Goal: Book appointment/travel/reservation

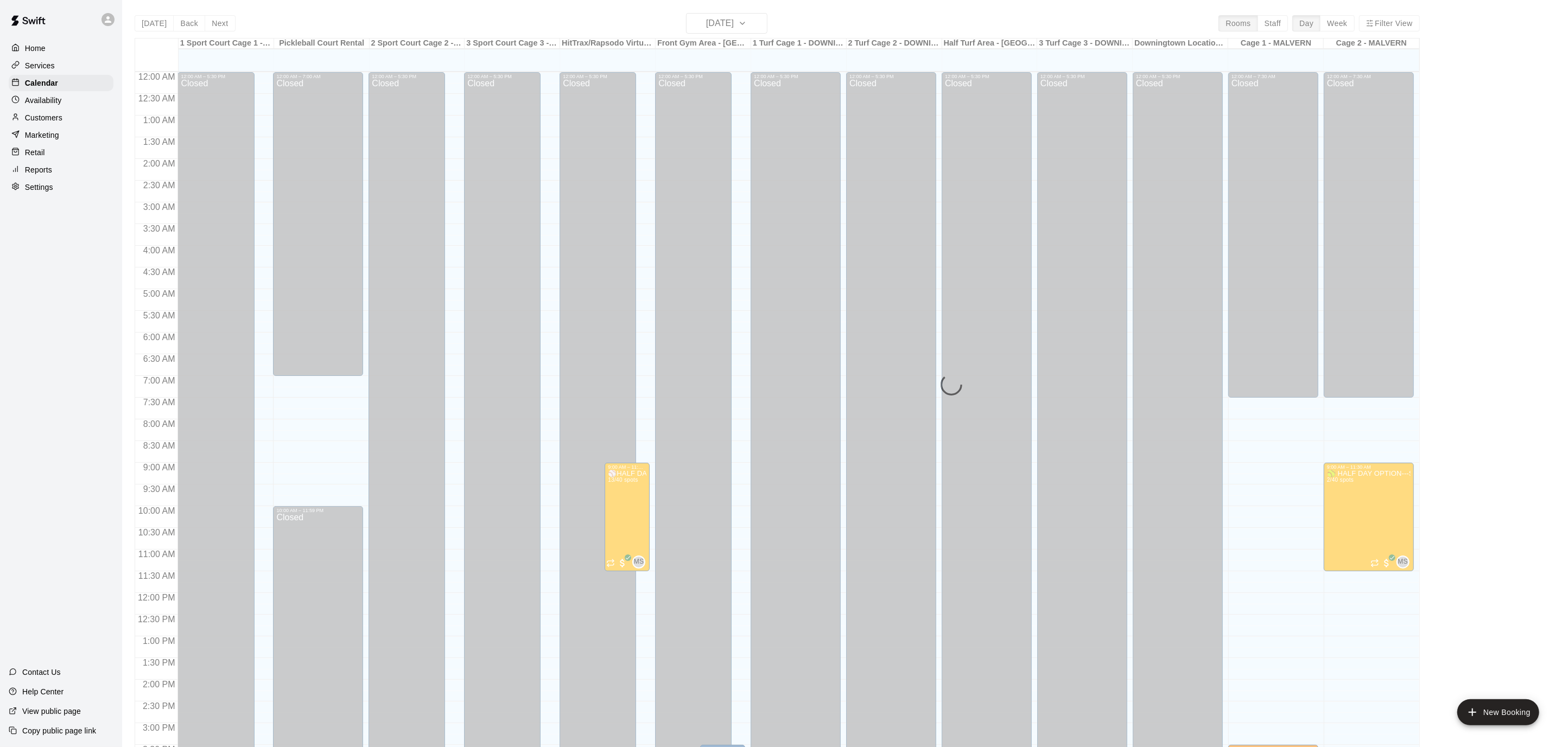
scroll to position [323, 0]
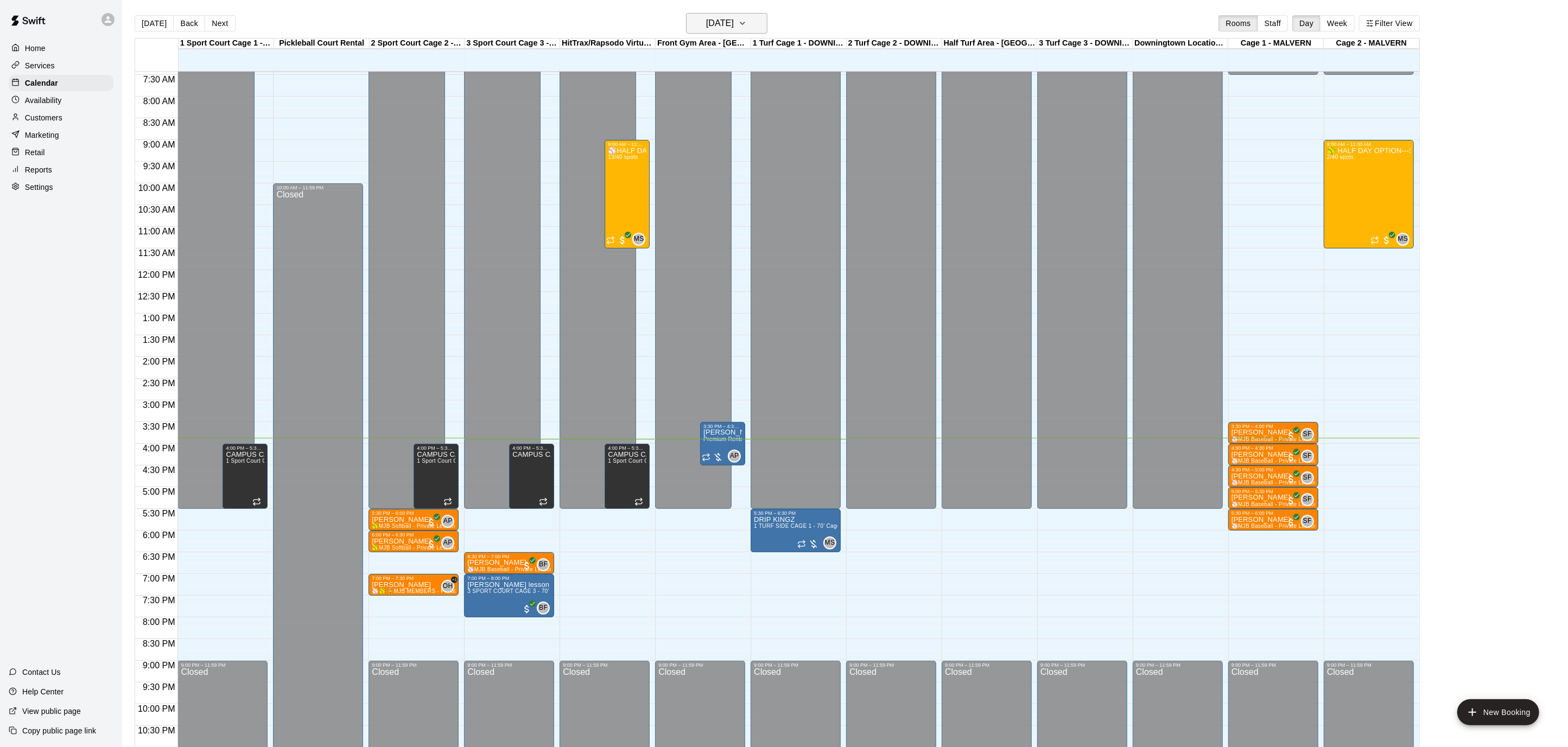
click at [768, 29] on button "[DATE]" at bounding box center [727, 23] width 82 height 21
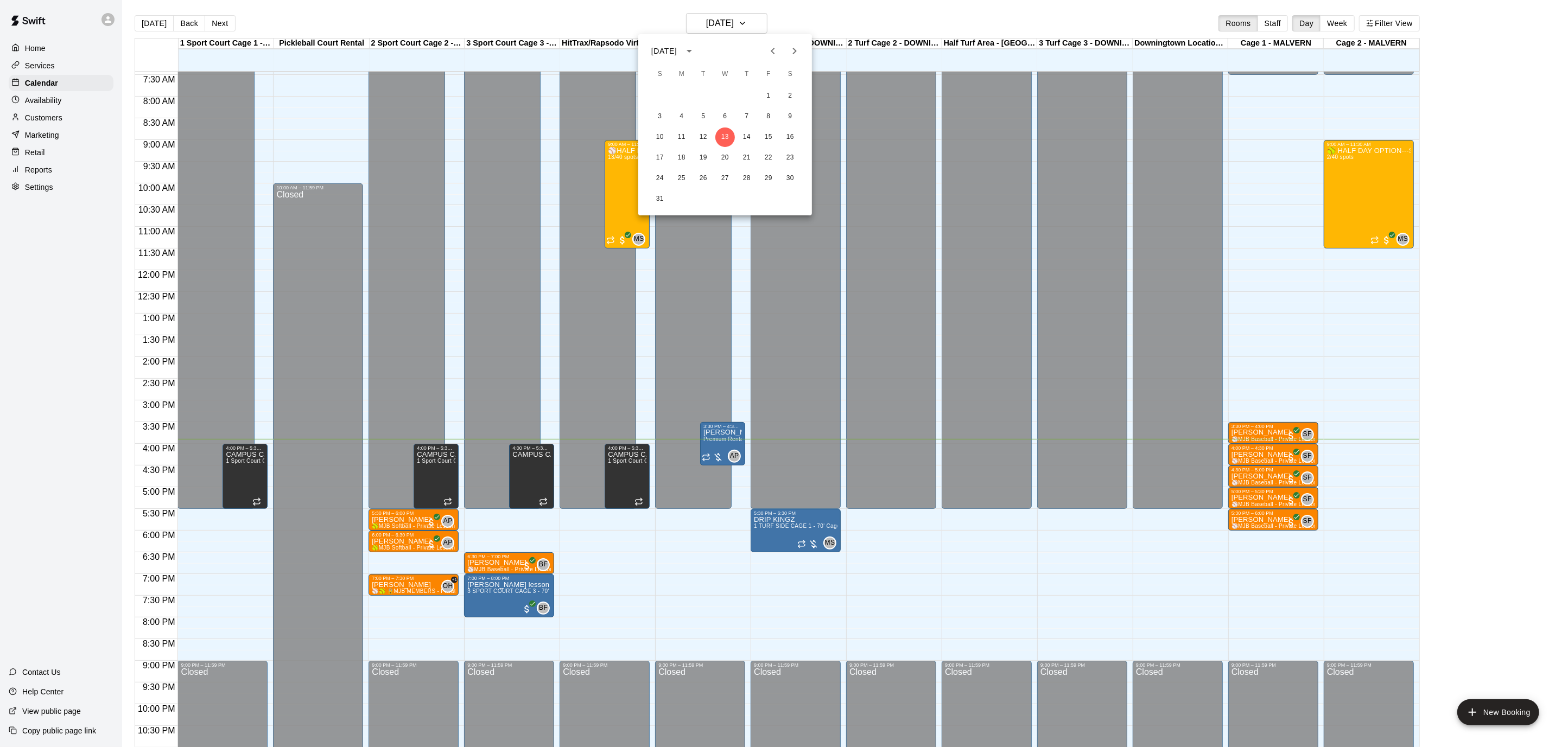
click at [592, 555] on div at bounding box center [784, 374] width 1568 height 747
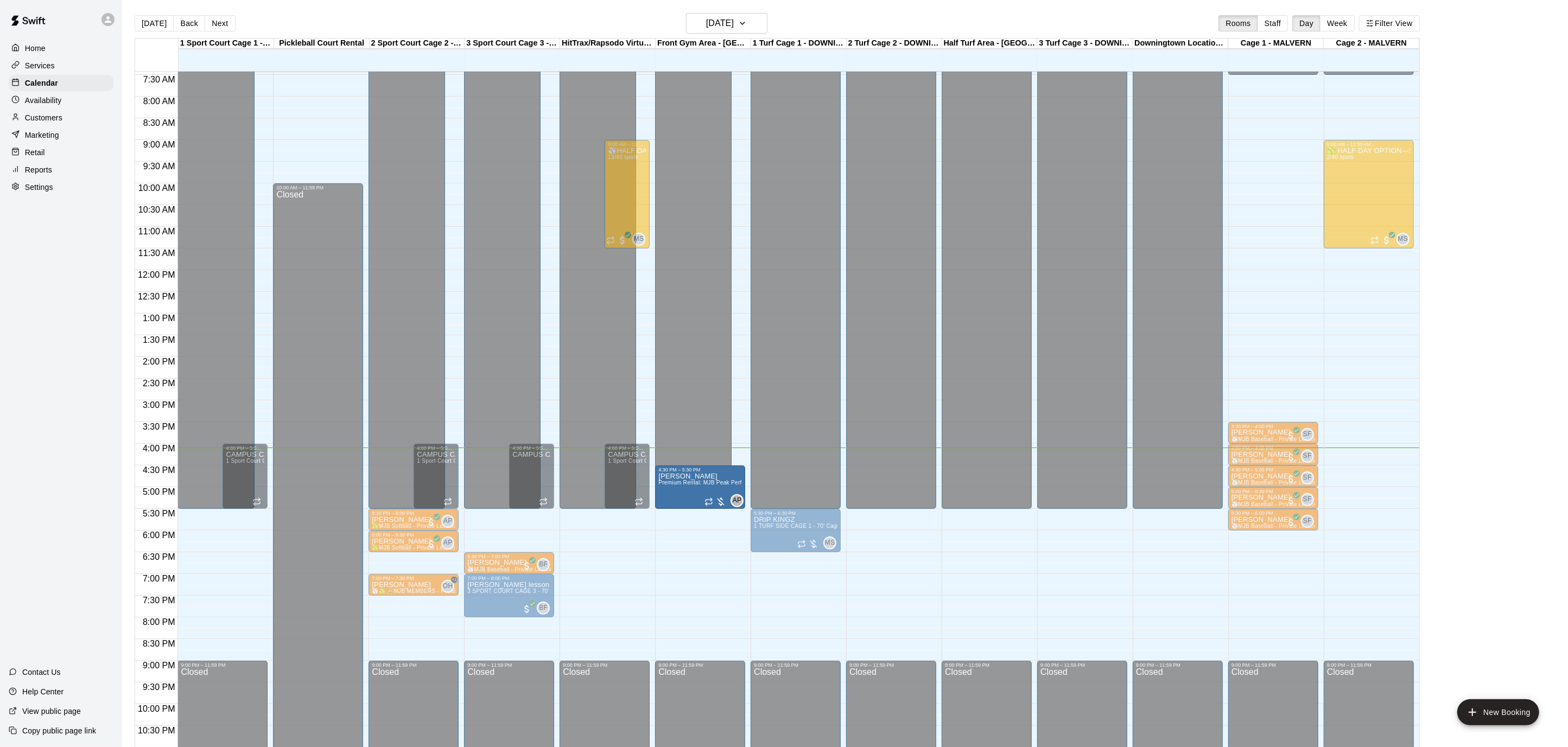
drag, startPoint x: 734, startPoint y: 428, endPoint x: 737, endPoint y: 473, distance: 45.1
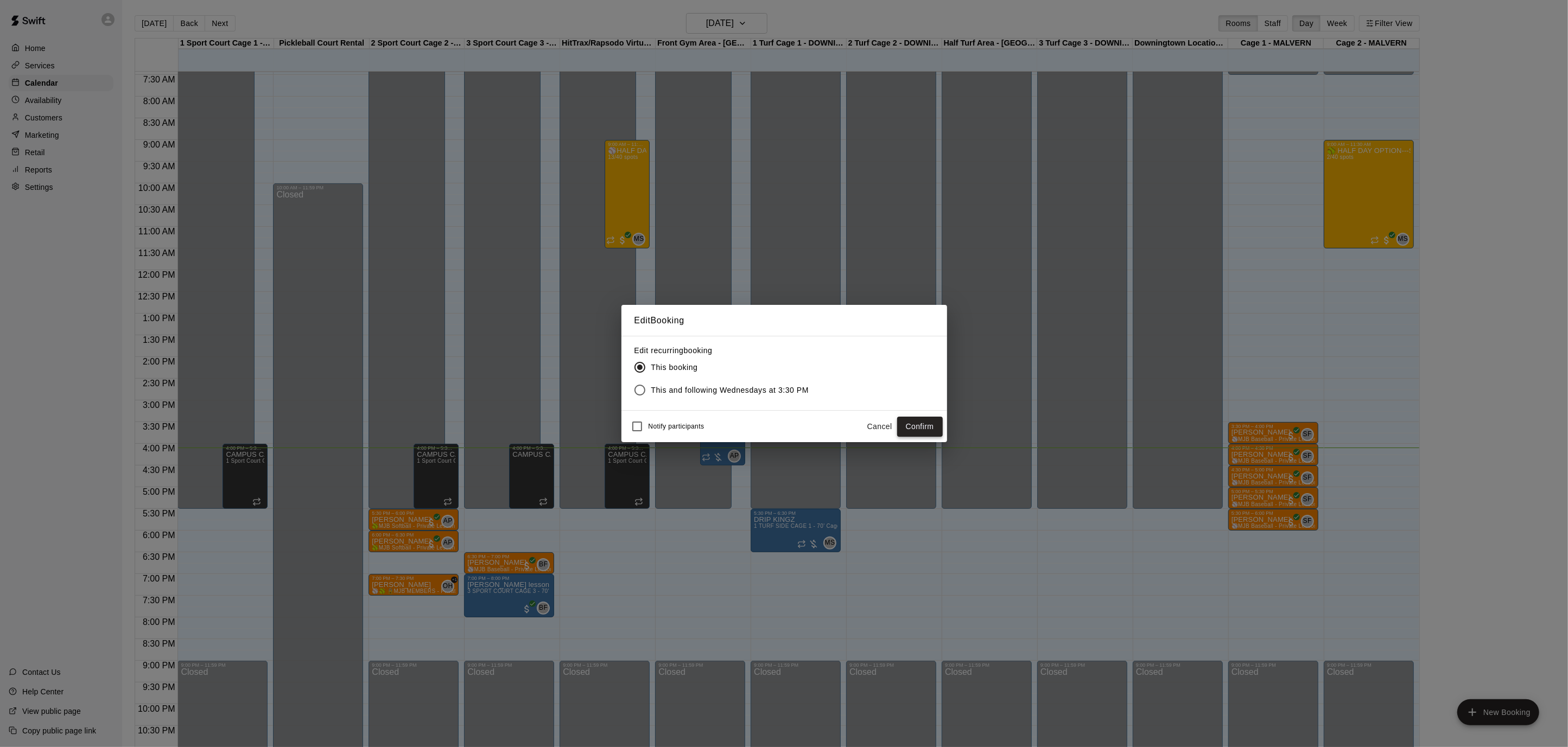
click at [921, 430] on button "Confirm" at bounding box center [920, 426] width 46 height 20
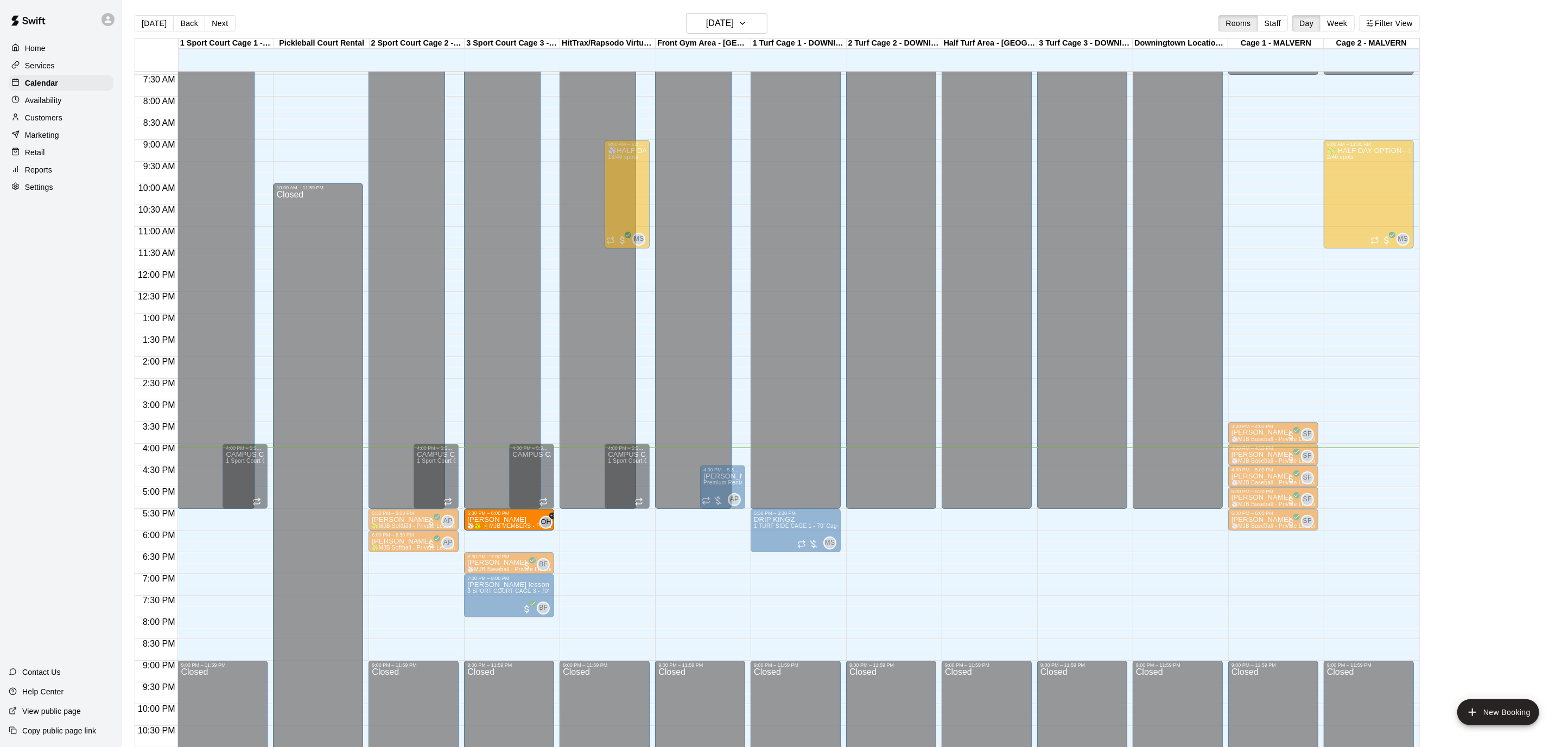
drag, startPoint x: 407, startPoint y: 585, endPoint x: 499, endPoint y: 523, distance: 110.9
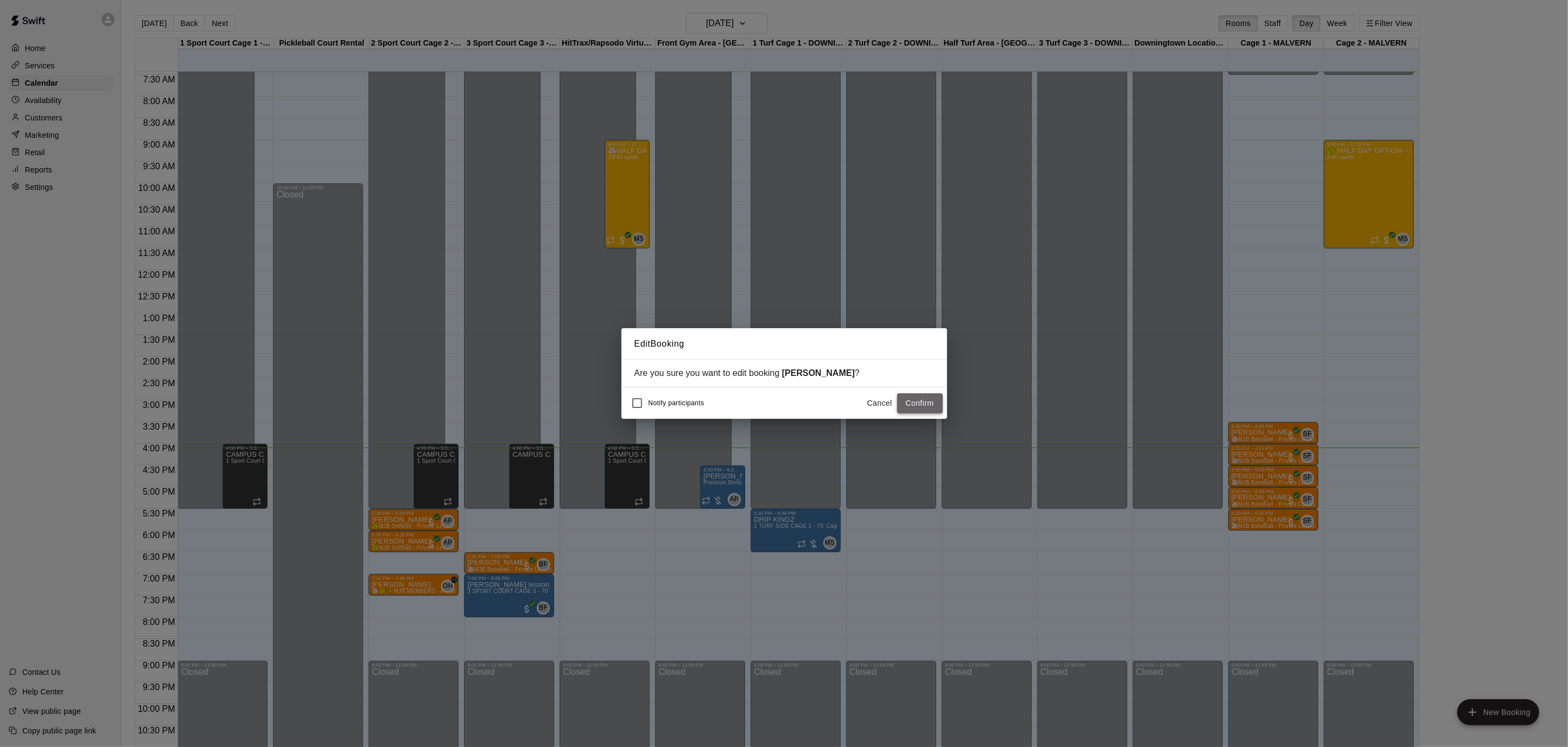
click at [920, 403] on button "Confirm" at bounding box center [920, 403] width 46 height 20
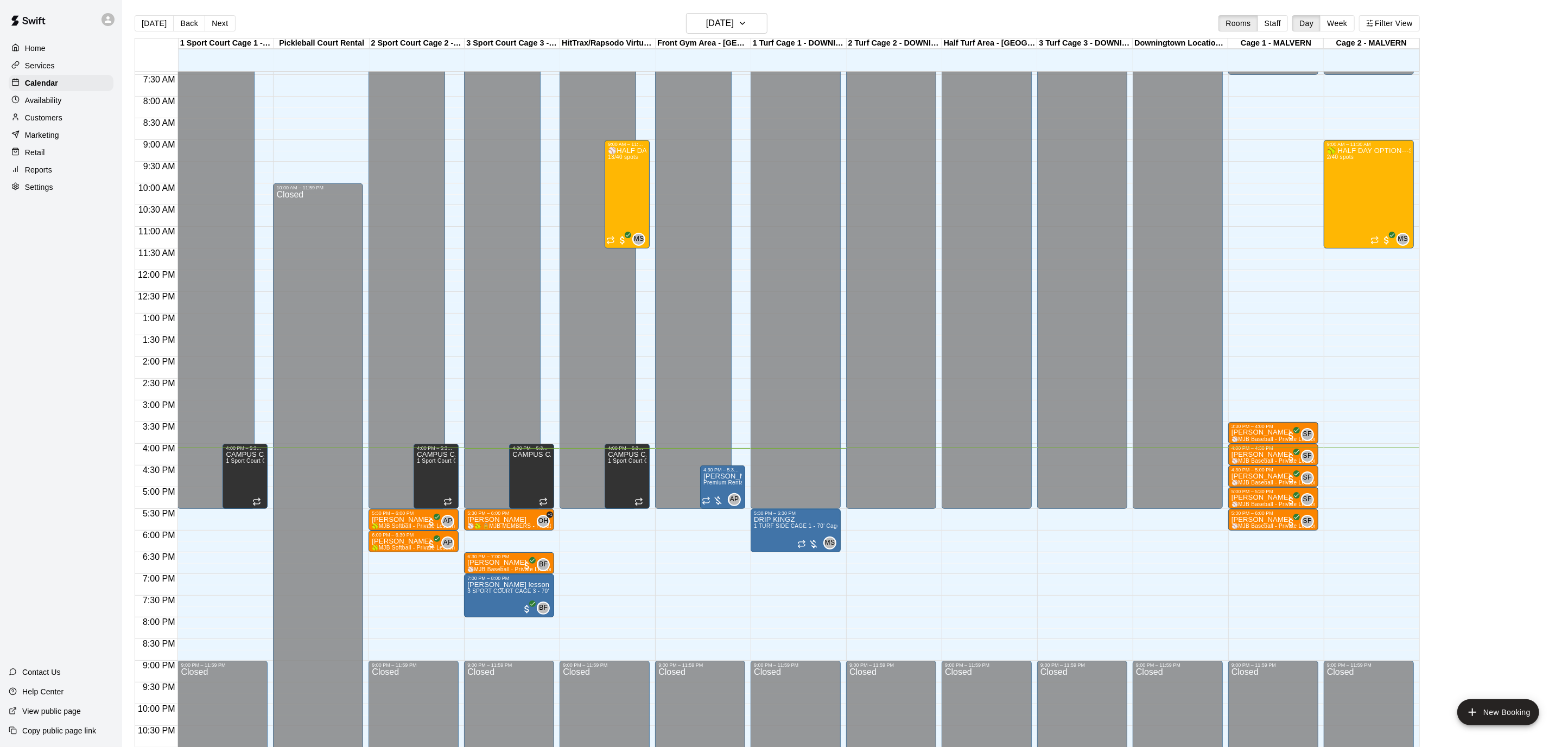
click at [439, 626] on div "12:00 AM – 5:30 PM Closed 5:30 PM – 6:00 PM [PERSON_NAME] 🥎MJB Softball - Priva…" at bounding box center [413, 270] width 90 height 1041
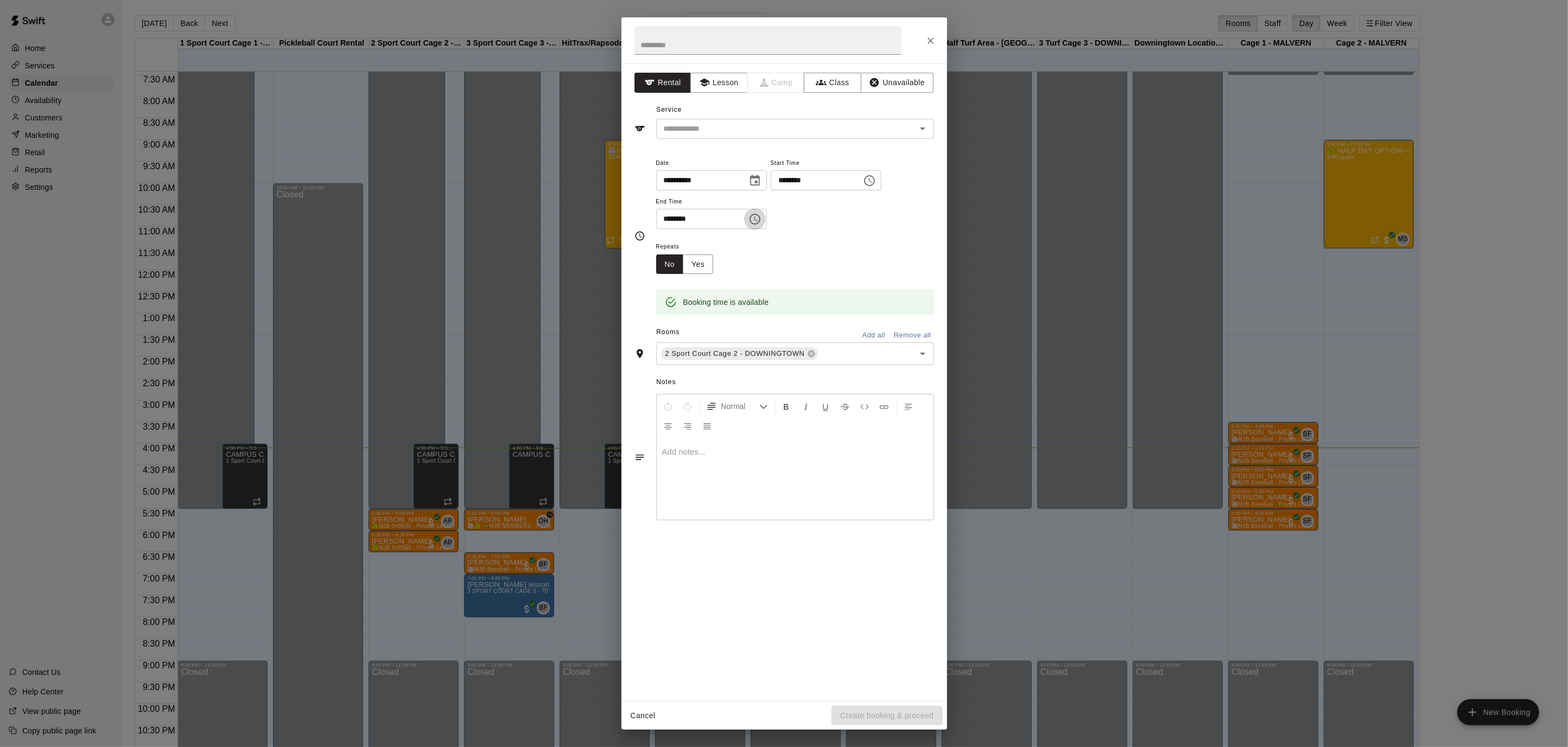
click at [760, 220] on icon "Choose time, selected time is 8:30 PM" at bounding box center [755, 219] width 11 height 11
click at [673, 263] on li "09" at bounding box center [671, 262] width 26 height 20
click at [699, 237] on li "00" at bounding box center [702, 240] width 26 height 20
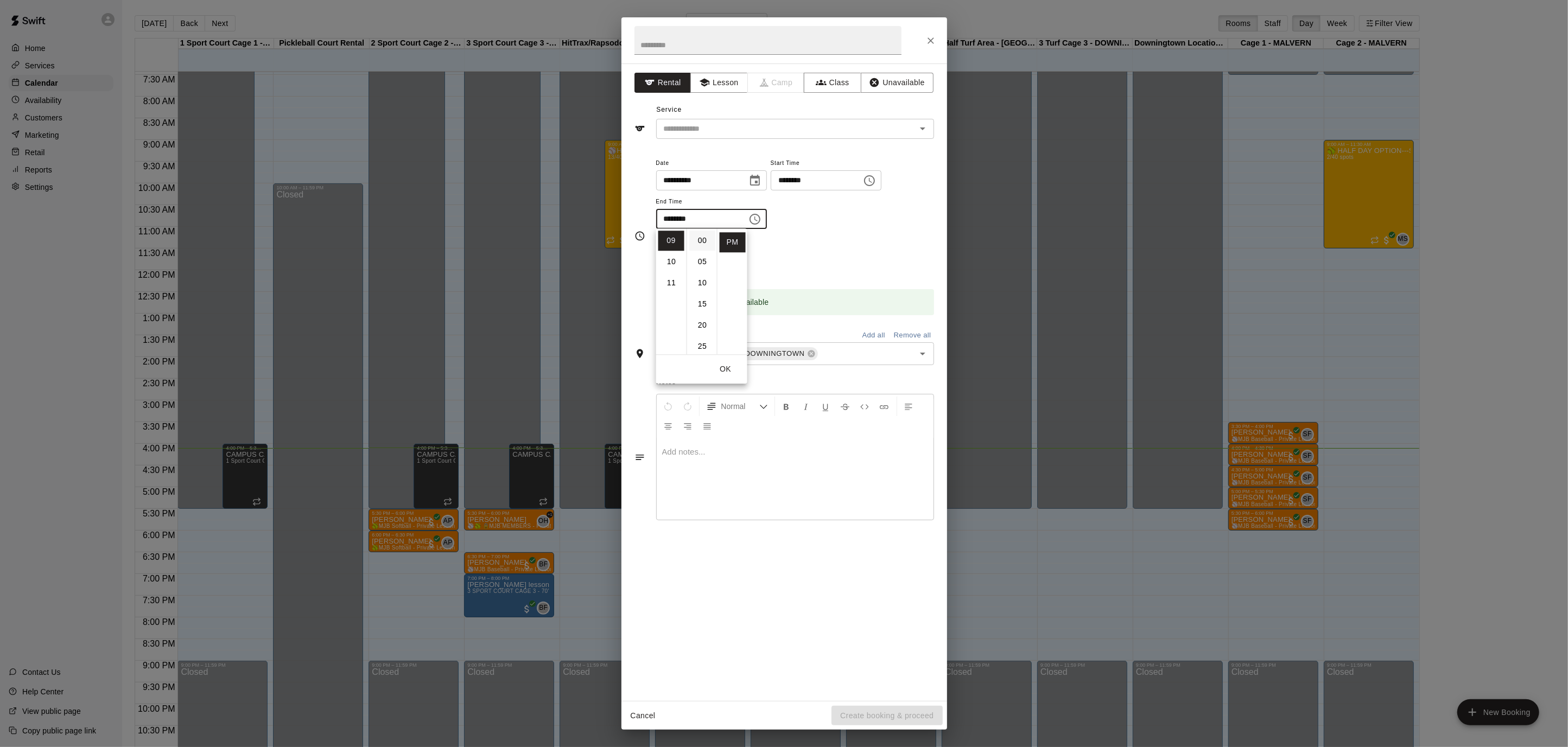
type input "********"
click at [704, 43] on input "text" at bounding box center [768, 40] width 267 height 29
click at [895, 82] on button "Unavailable" at bounding box center [897, 82] width 72 height 20
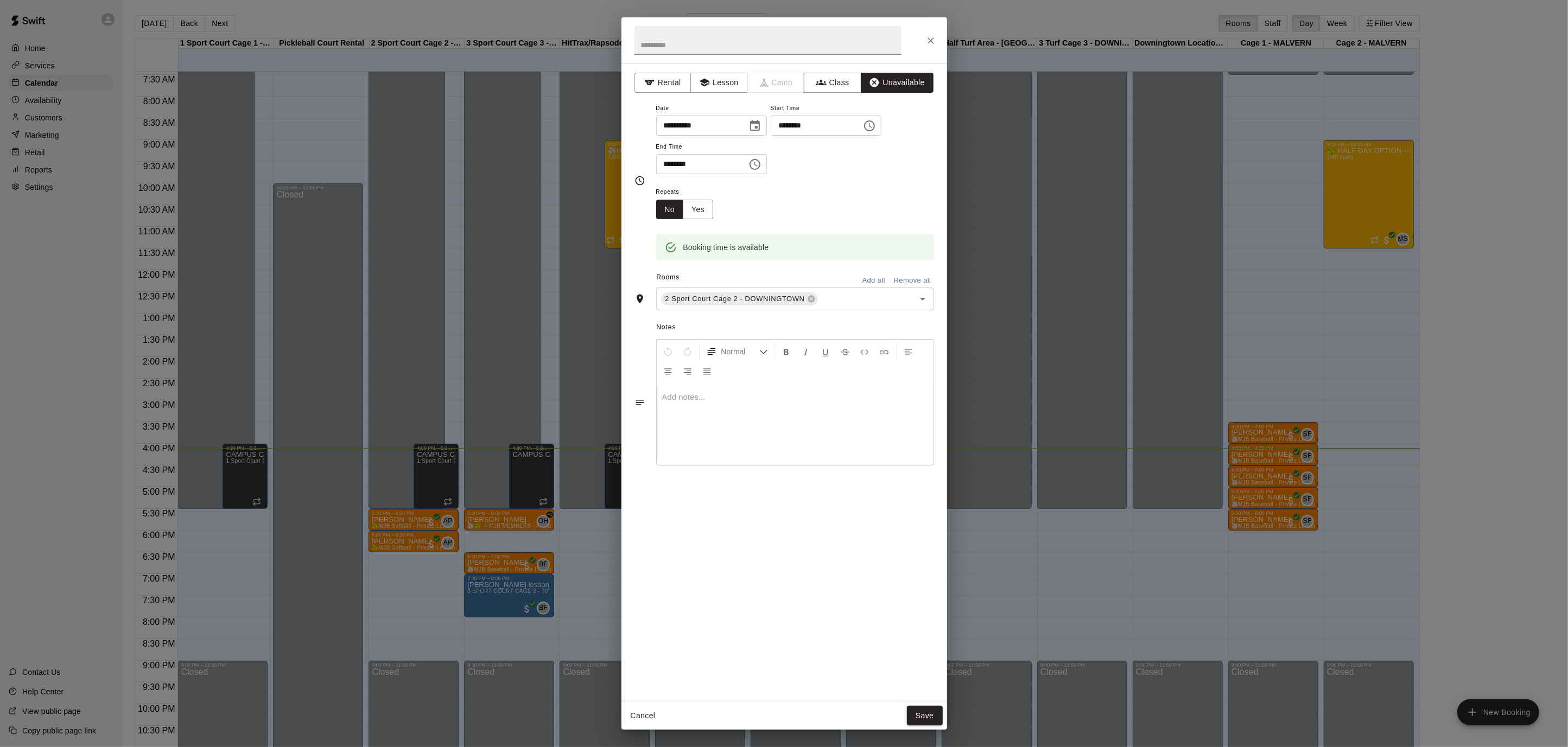
click at [869, 279] on button "Add all" at bounding box center [873, 281] width 35 height 17
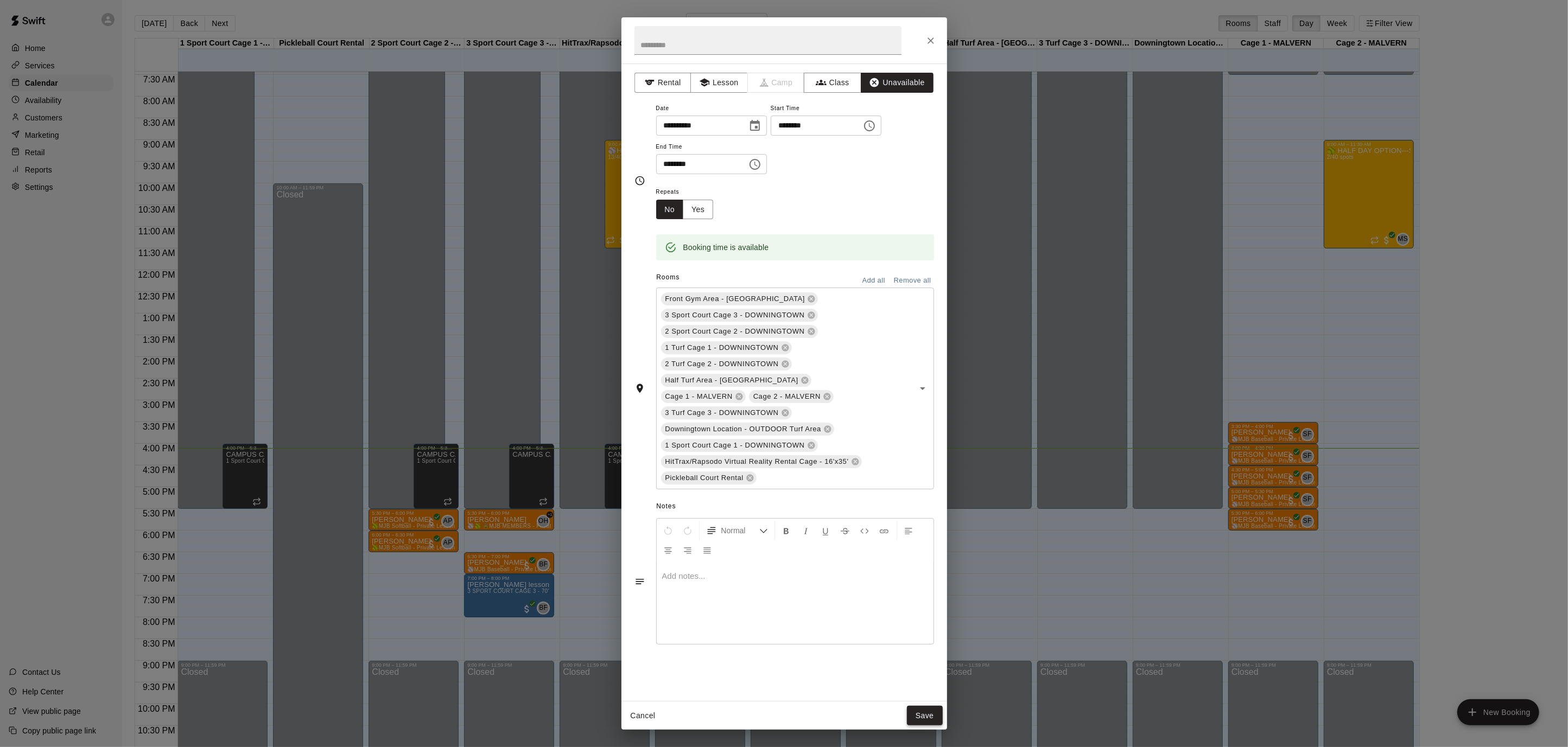
click at [926, 712] on button "Save" at bounding box center [925, 715] width 36 height 20
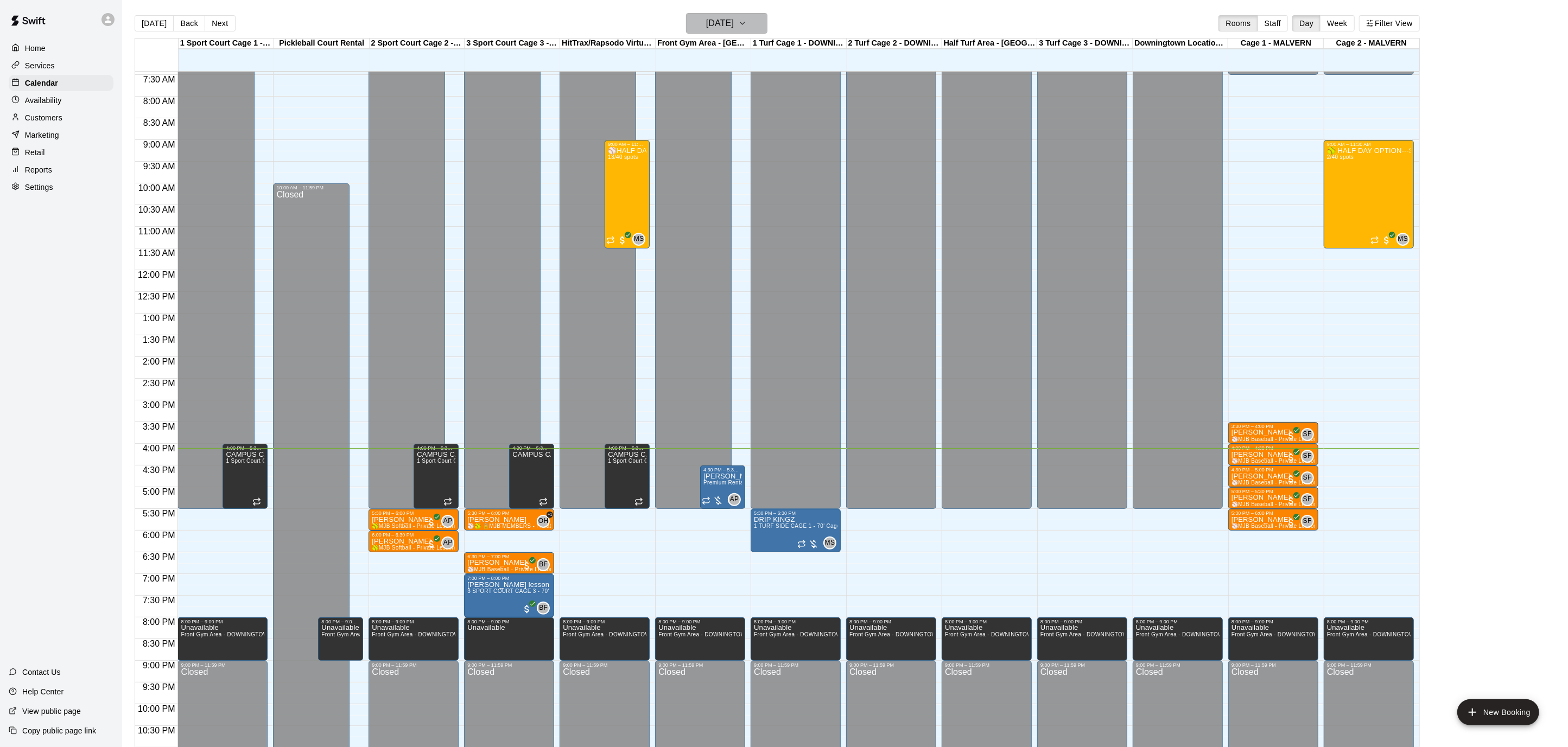
click at [768, 18] on button "[DATE]" at bounding box center [727, 23] width 82 height 21
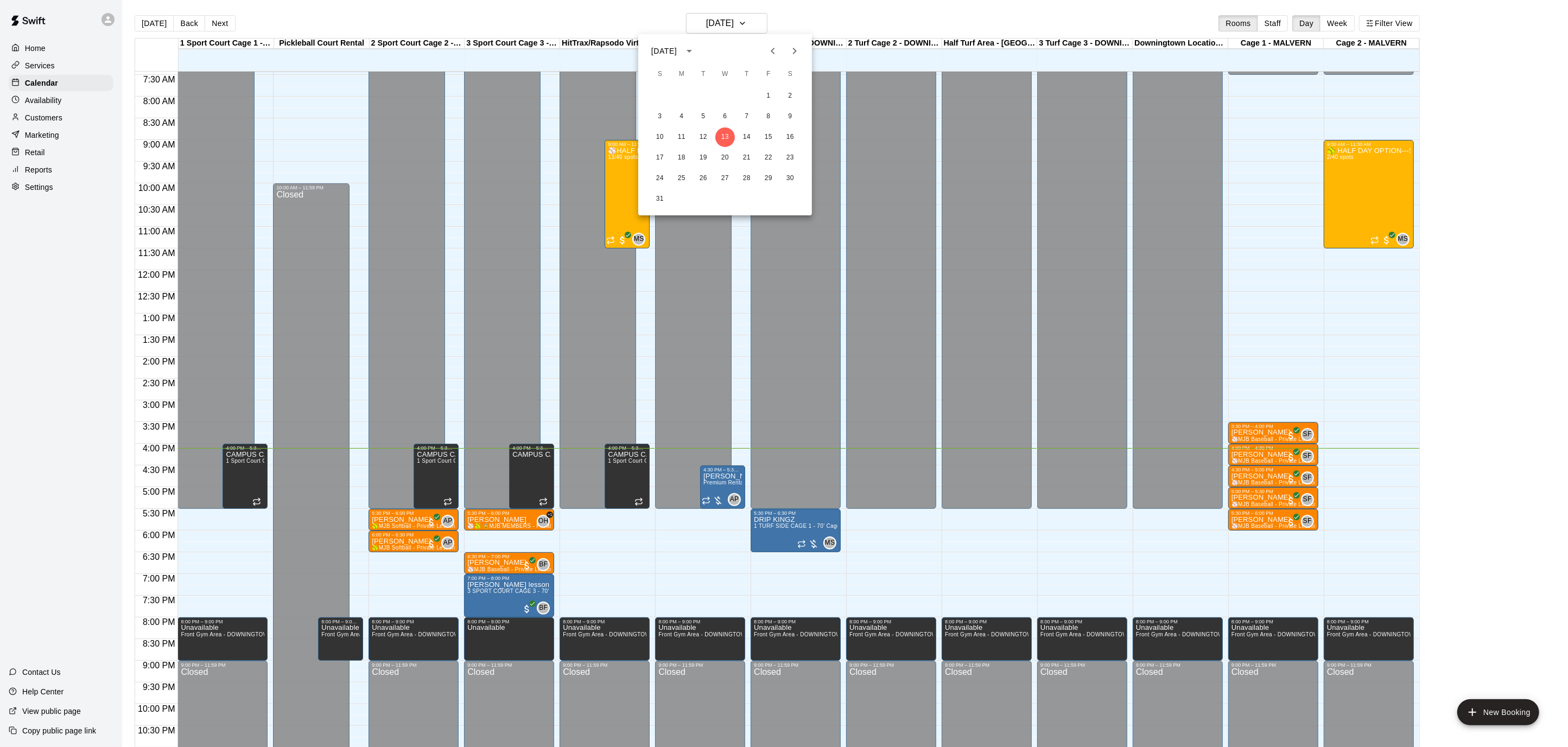
click at [796, 52] on icon "Next month" at bounding box center [794, 50] width 13 height 13
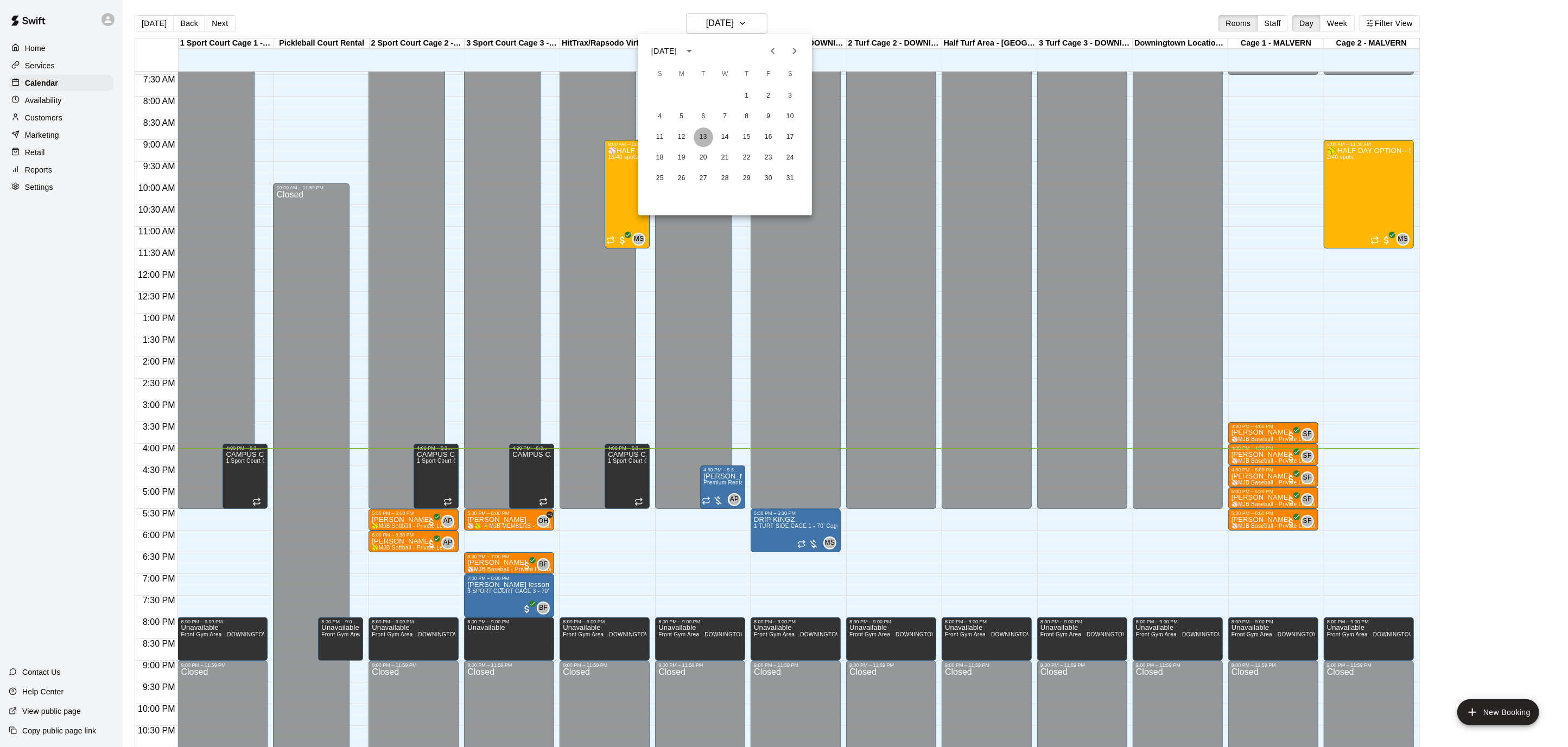
click at [702, 134] on button "13" at bounding box center [704, 137] width 19 height 19
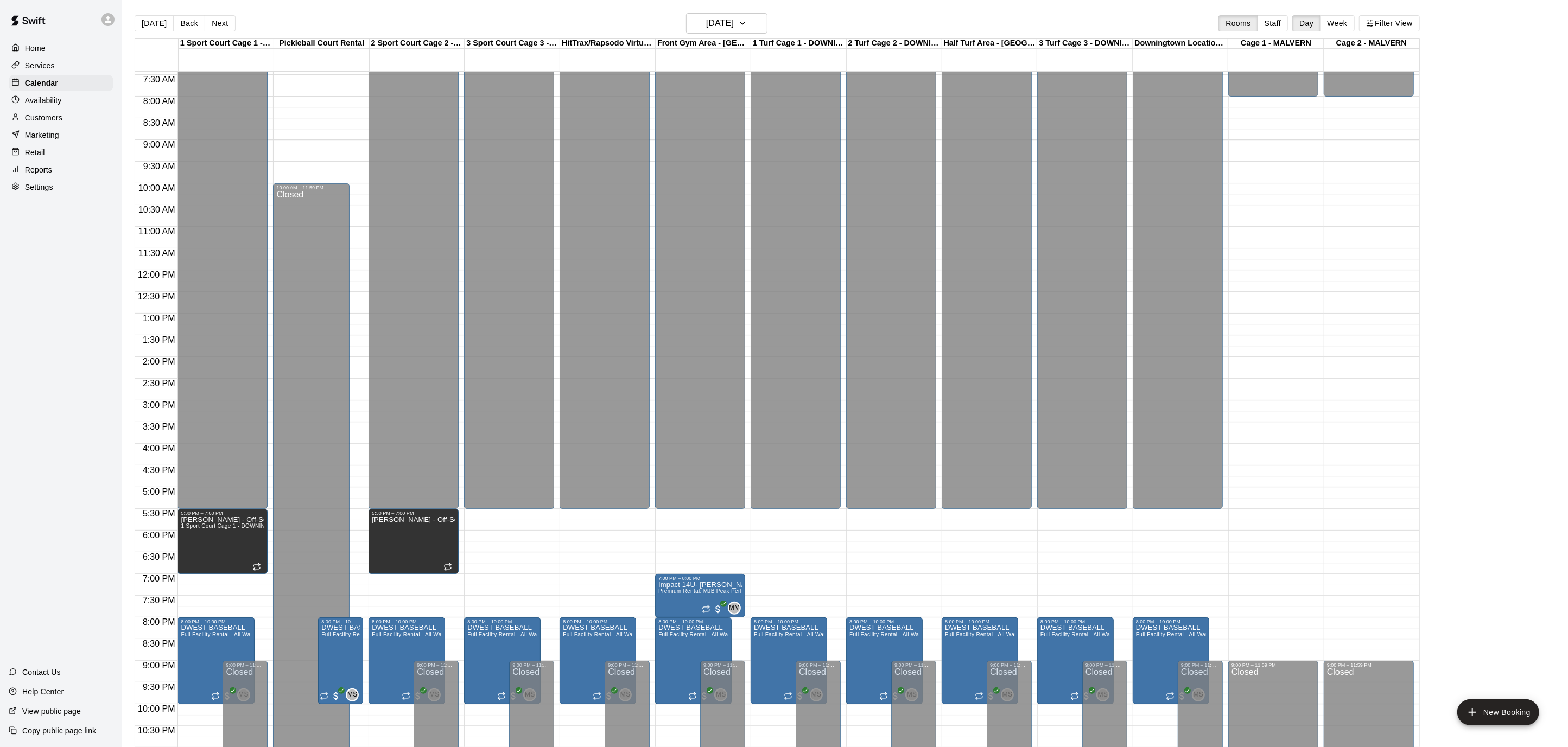
click at [800, 537] on div "12:00 AM – 5:30 PM Closed 8:00 PM – 10:00 PM DWEST BASEBALL Full Facility Renta…" at bounding box center [796, 270] width 90 height 1041
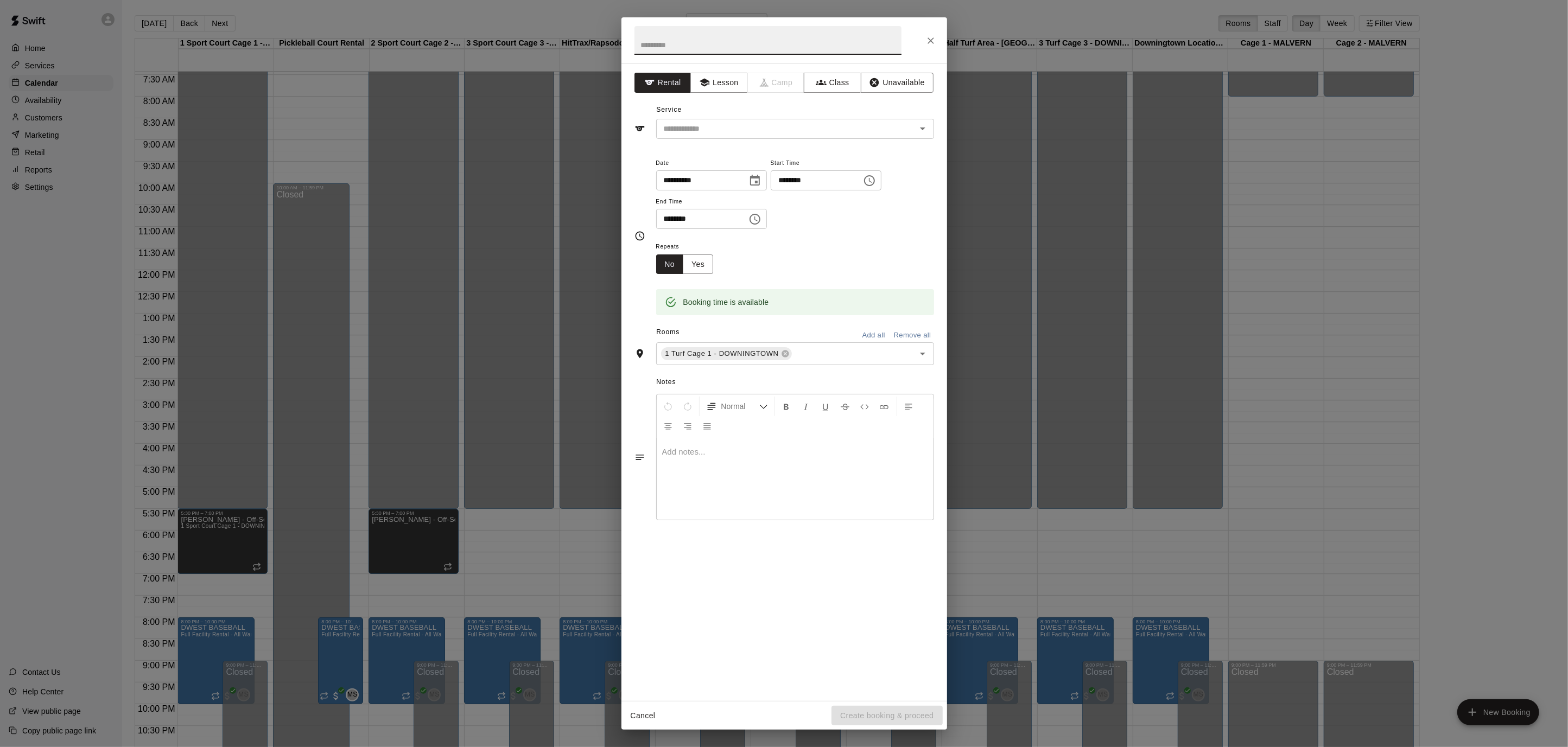
click at [759, 216] on icon "Choose time, selected time is 6:30 PM" at bounding box center [755, 219] width 13 height 13
click at [668, 263] on li "07" at bounding box center [671, 262] width 26 height 20
type input "********"
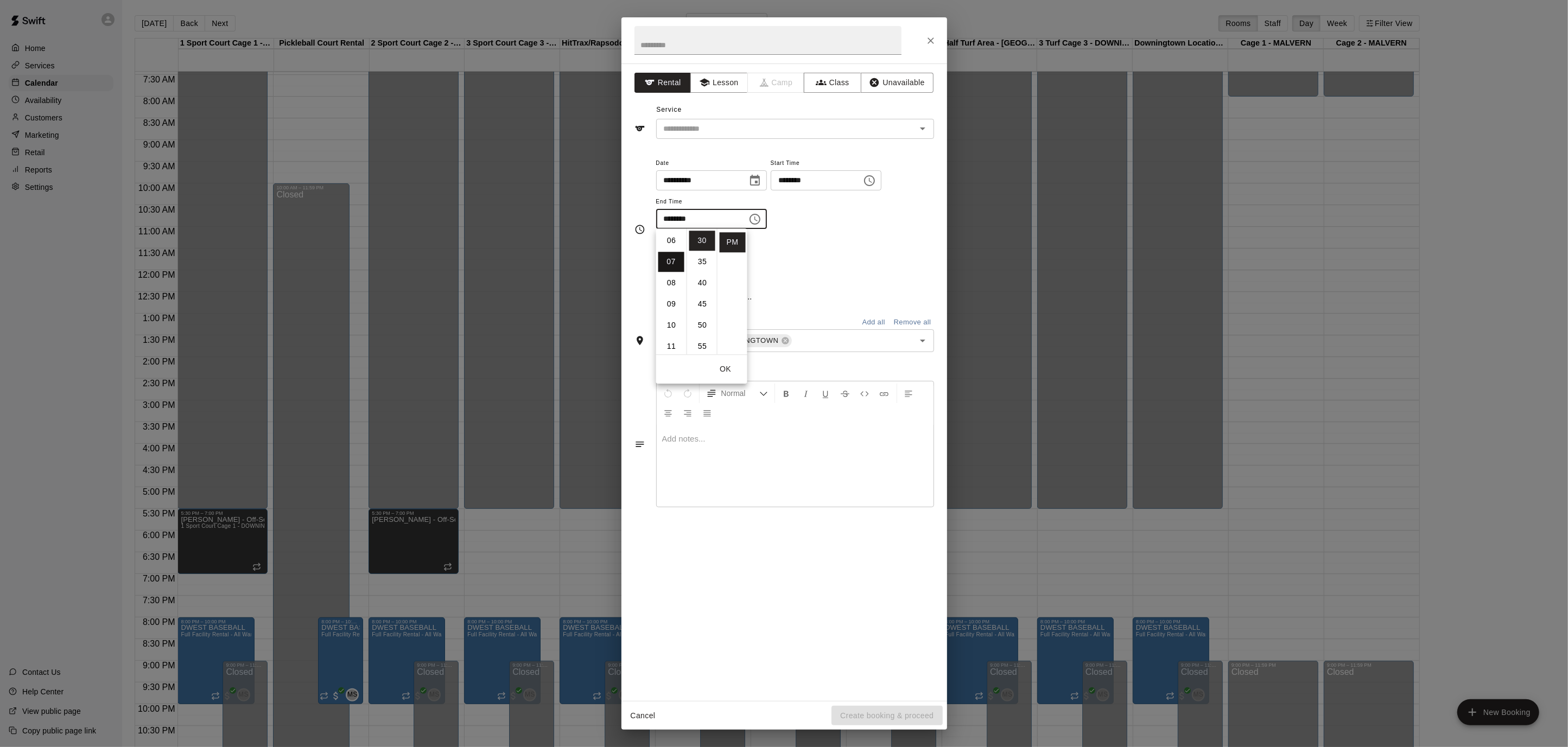
scroll to position [148, 0]
click at [833, 246] on div "Repeats No Yes" at bounding box center [795, 257] width 278 height 34
click at [920, 347] on icon "Open" at bounding box center [922, 353] width 13 height 13
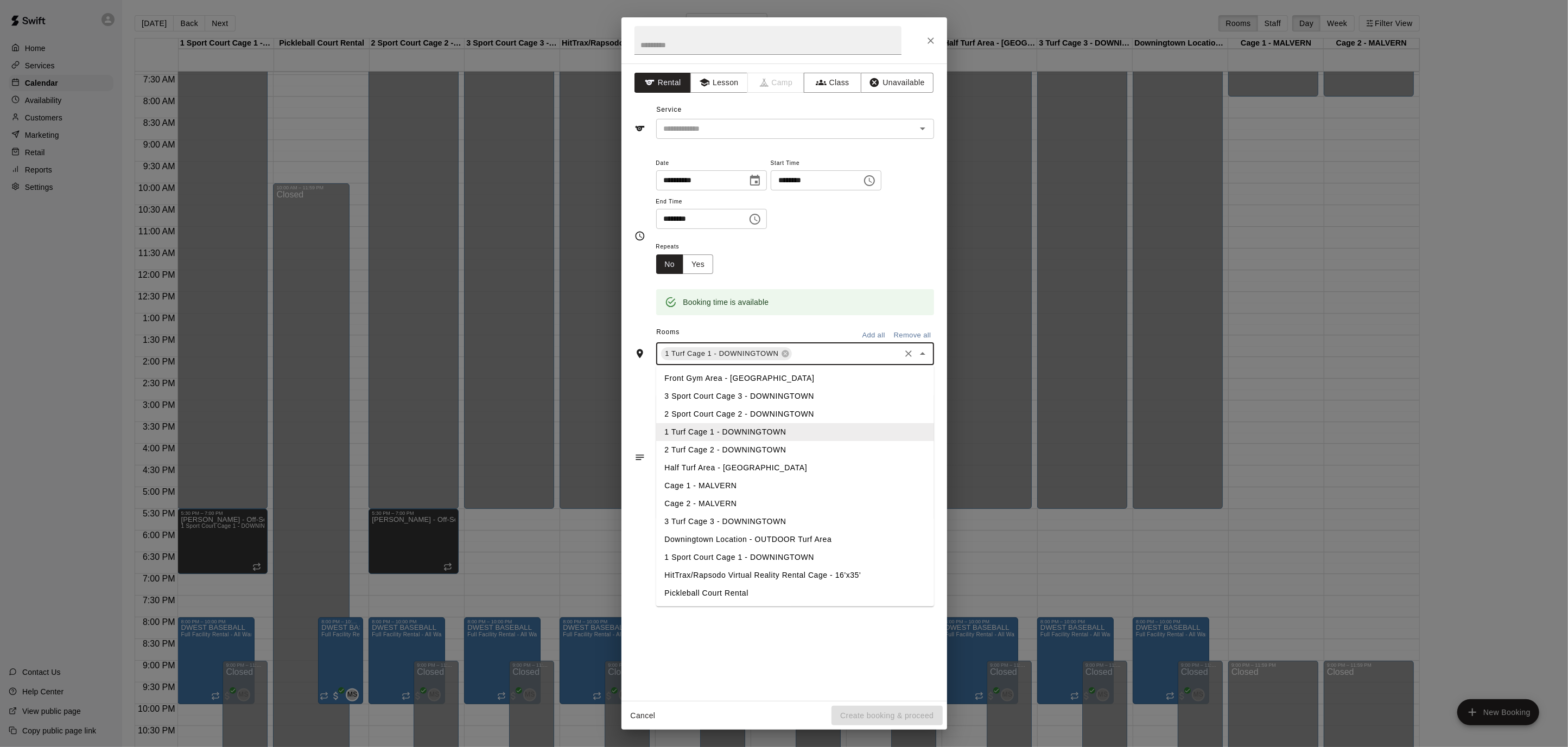
click at [821, 444] on li "2 Turf Cage 2 - DOWNINGTOWN" at bounding box center [795, 450] width 278 height 18
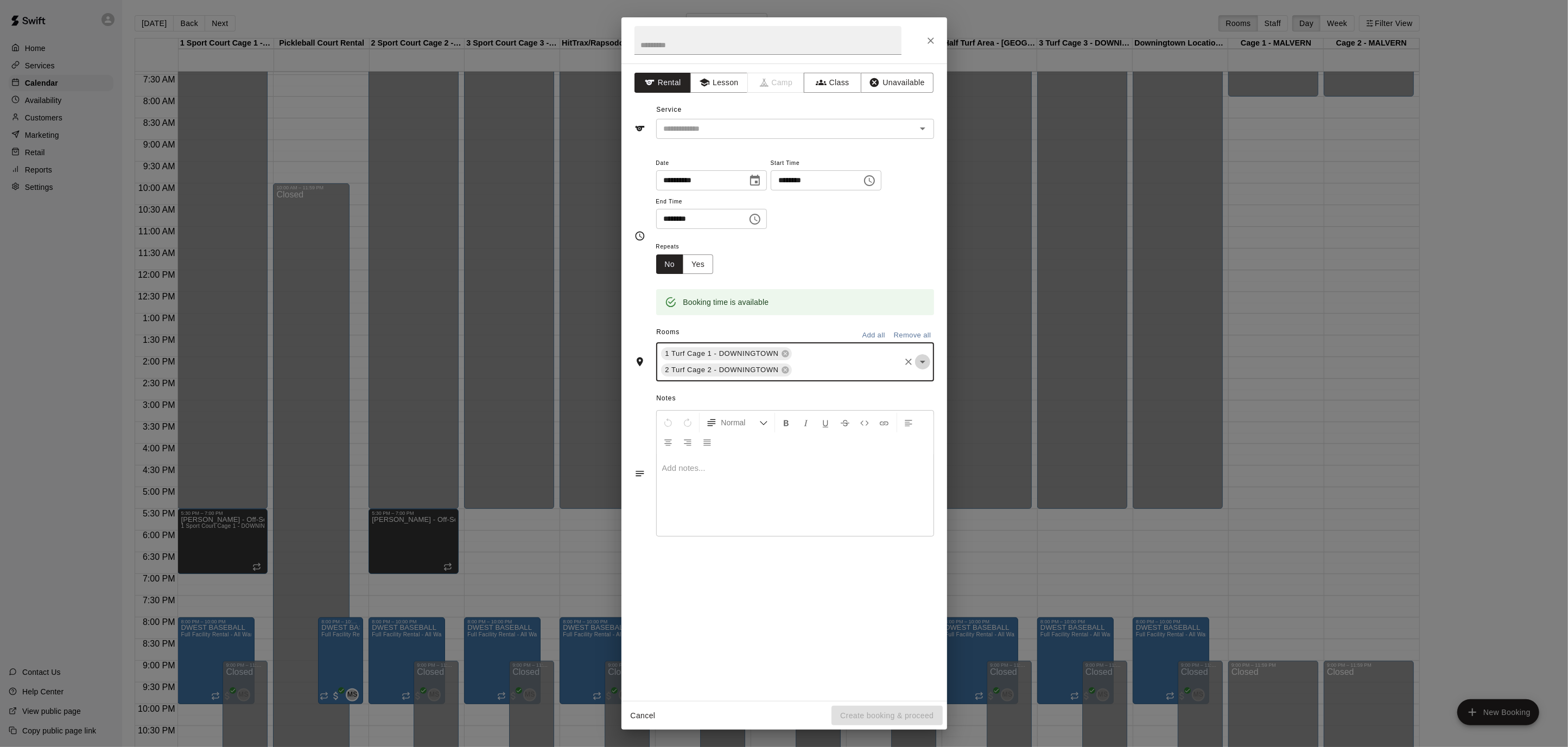
click at [922, 367] on icon "Open" at bounding box center [922, 361] width 13 height 13
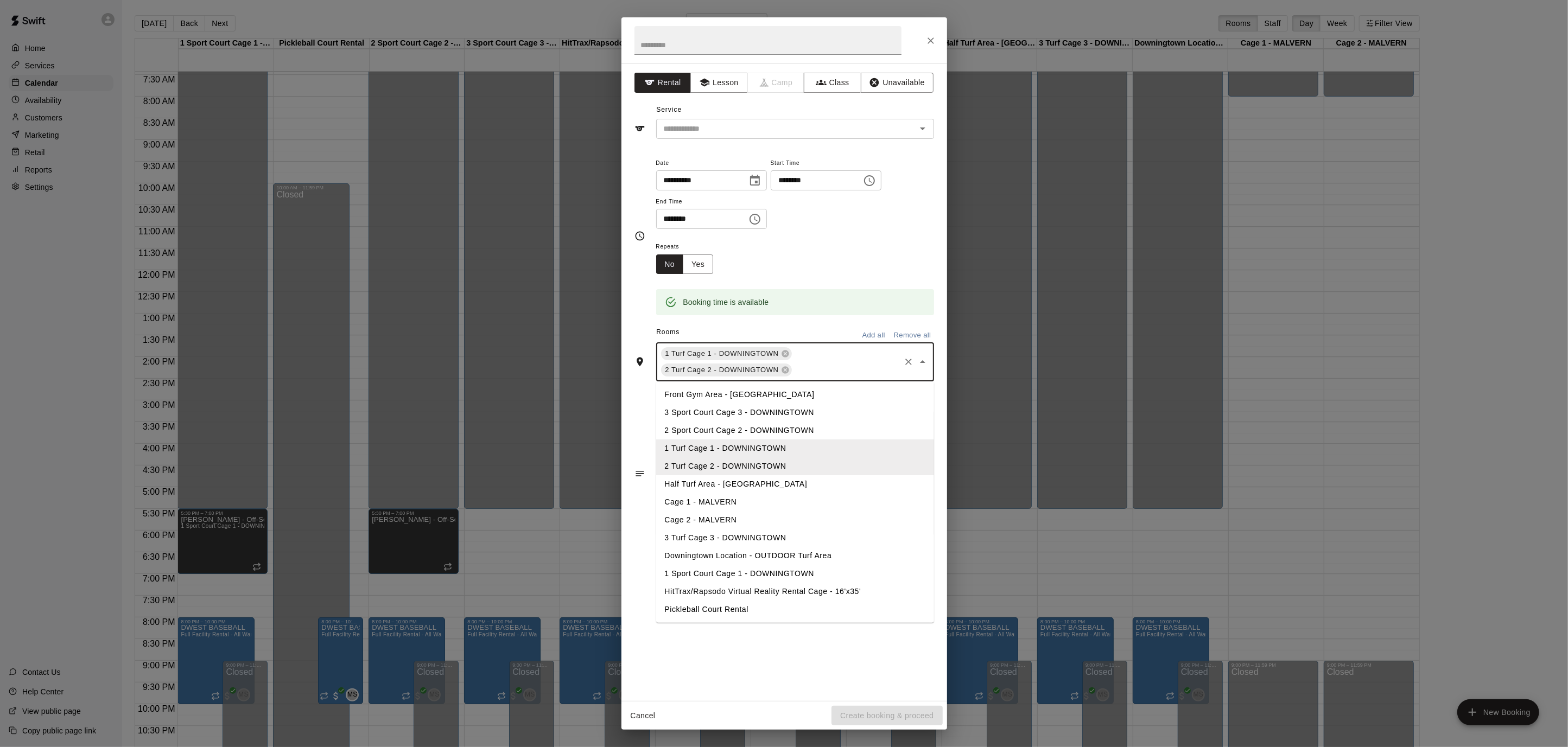
click at [835, 533] on li "3 Turf Cage 3 - DOWNINGTOWN" at bounding box center [795, 537] width 278 height 18
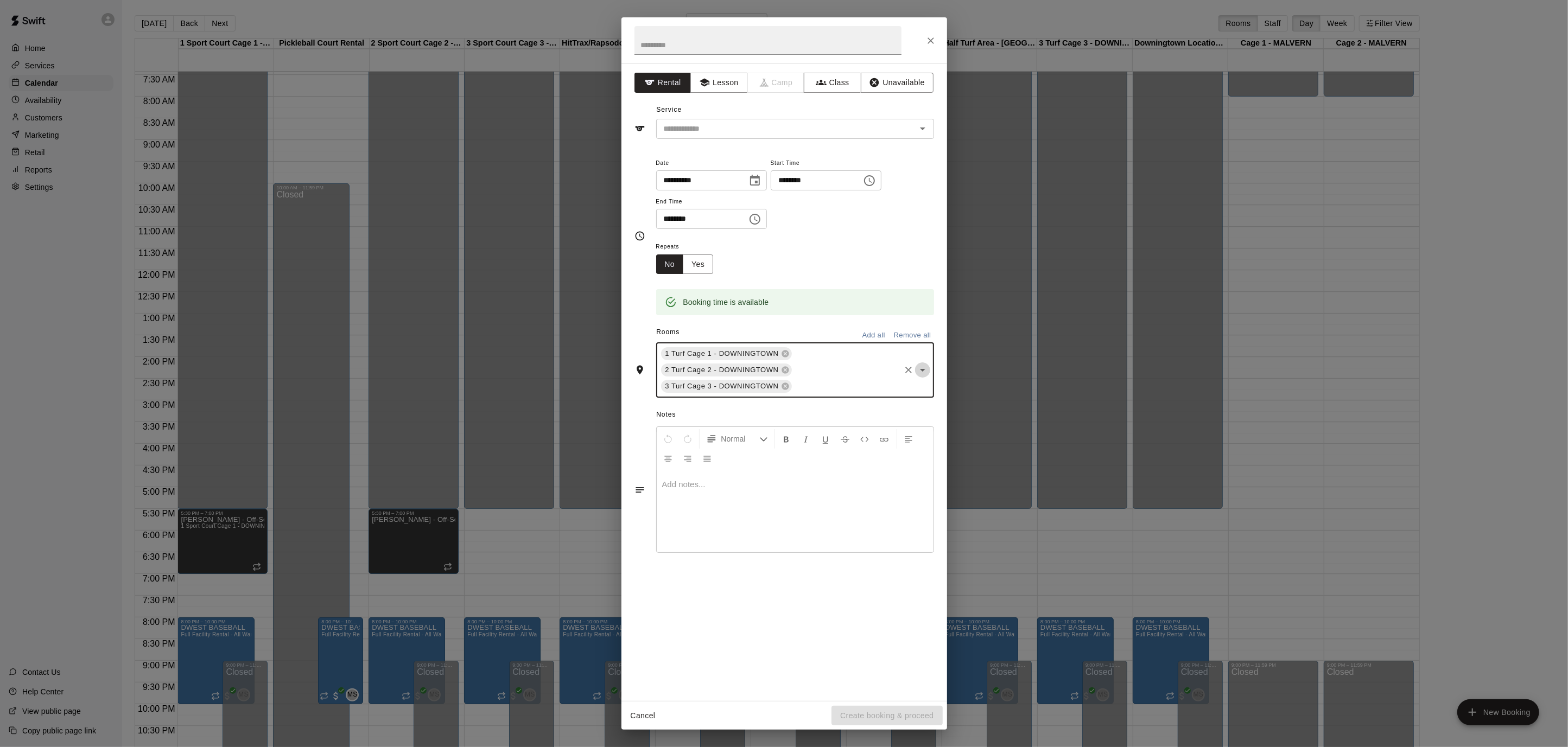
click at [924, 369] on icon "Open" at bounding box center [922, 369] width 13 height 13
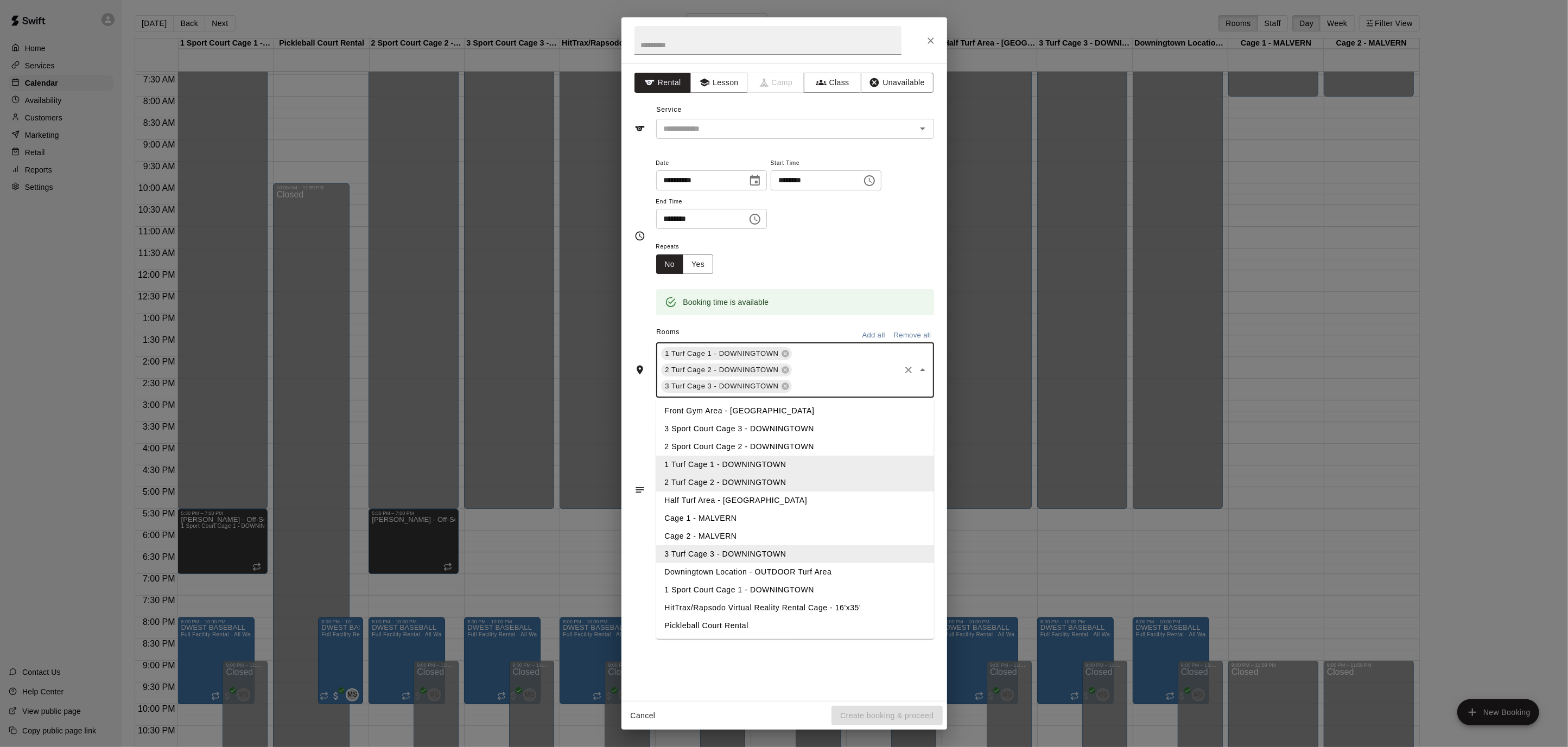
click at [775, 495] on li "Half Turf Area - [GEOGRAPHIC_DATA]" at bounding box center [795, 500] width 278 height 18
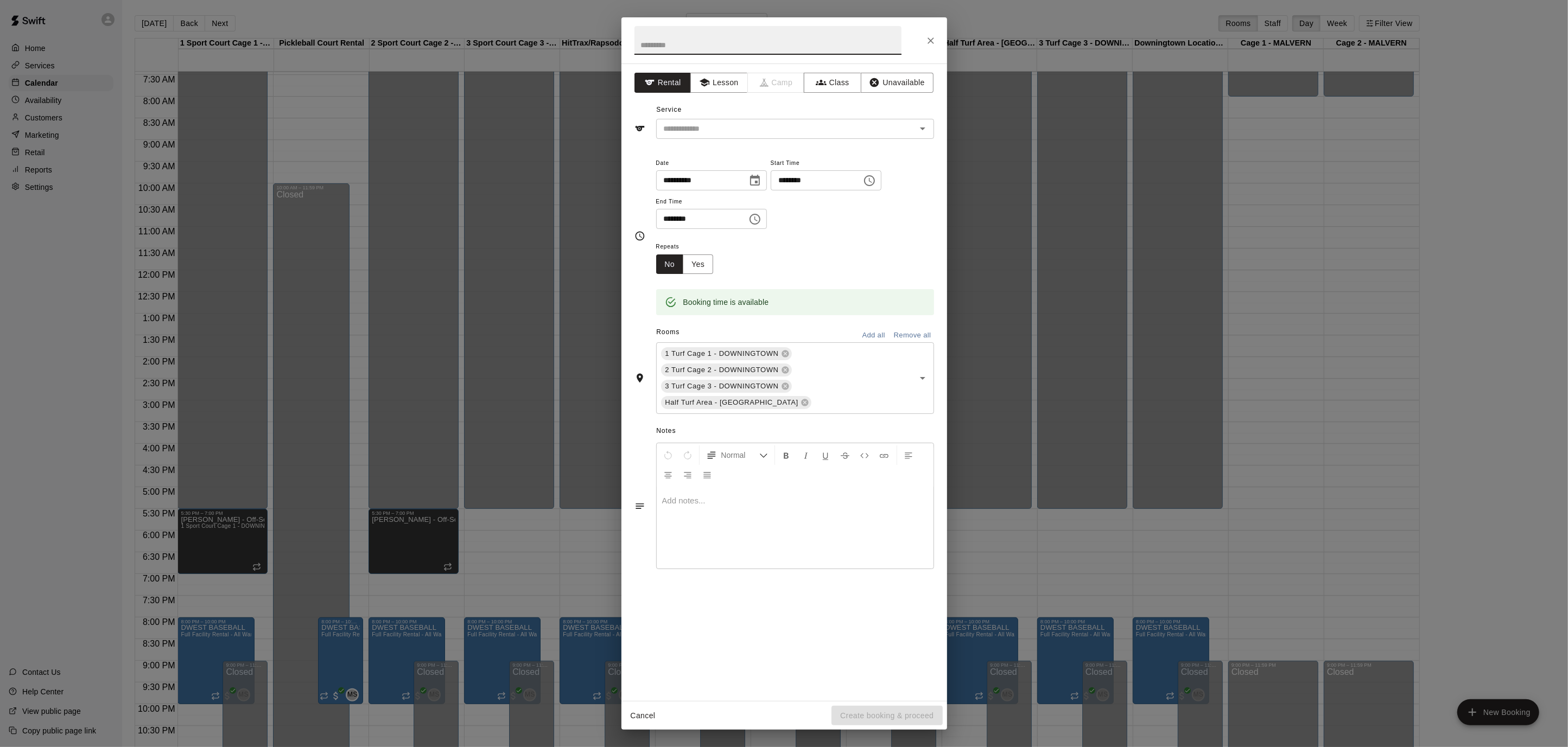
click at [704, 48] on input "text" at bounding box center [768, 40] width 267 height 29
click at [920, 127] on icon "Open" at bounding box center [922, 128] width 13 height 13
type input "**********"
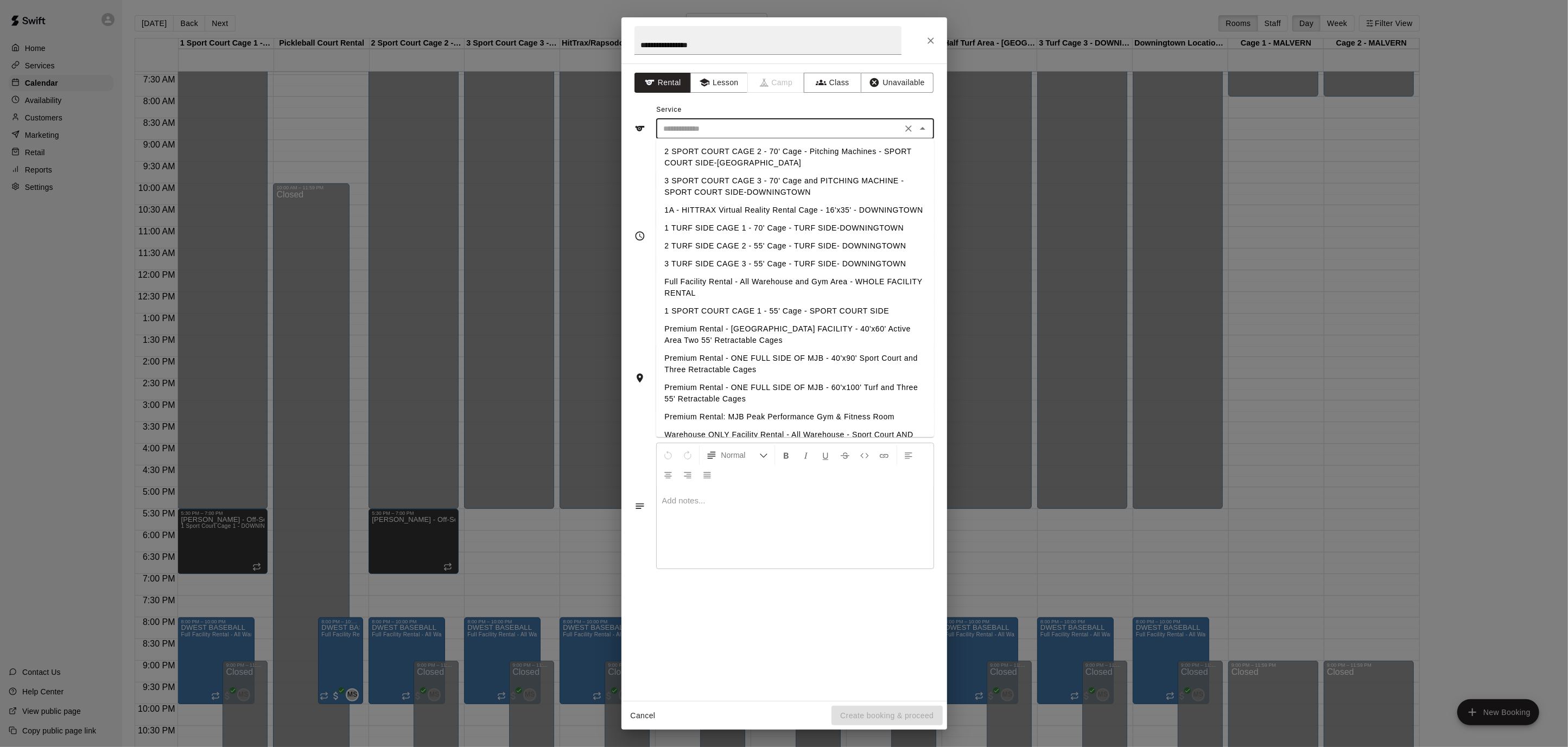
click at [850, 387] on li "Premium Rental - ONE FULL SIDE OF MJB - 60'x100' Turf and Three 55' Retractable…" at bounding box center [795, 393] width 278 height 29
type input "**********"
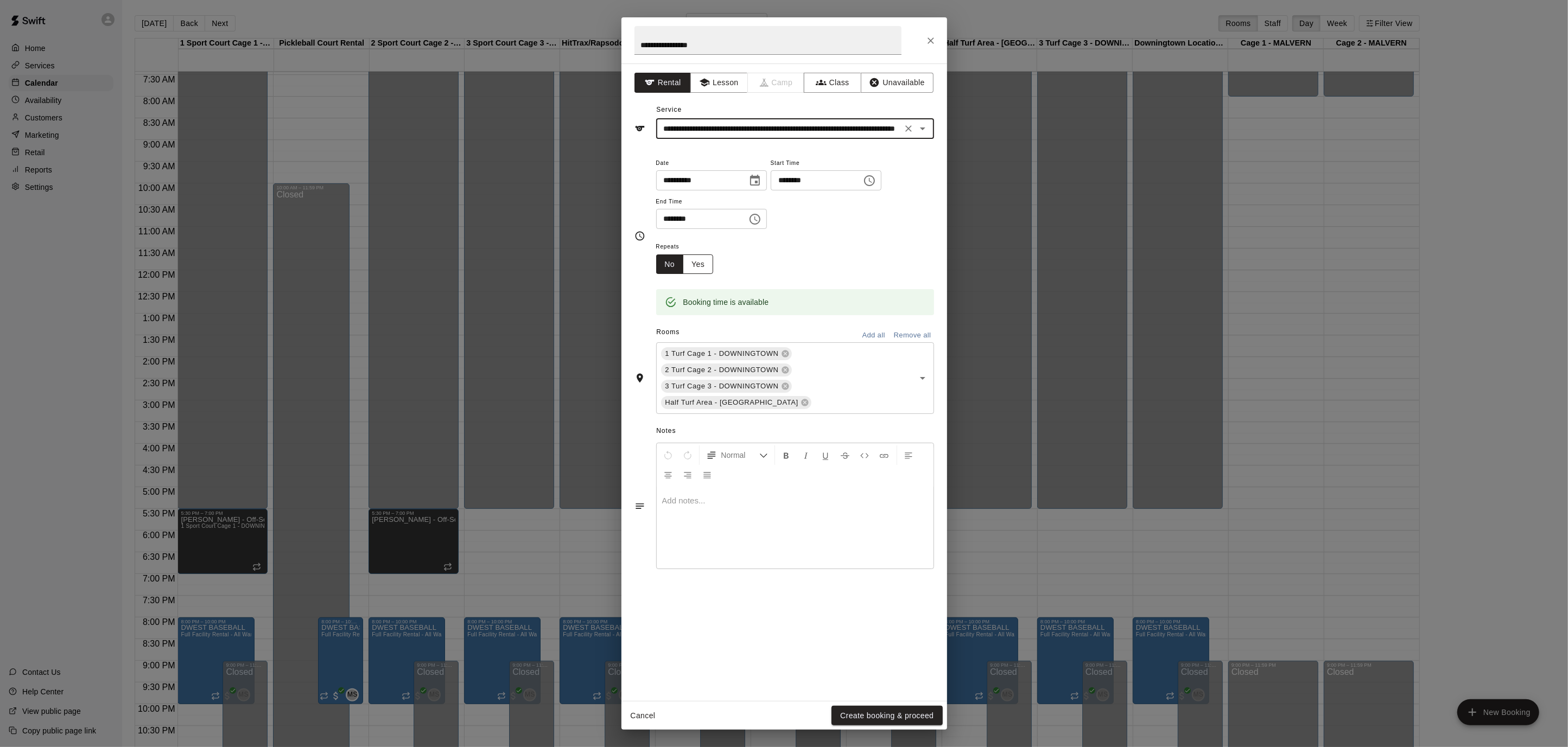
click at [699, 269] on button "Yes" at bounding box center [698, 264] width 30 height 20
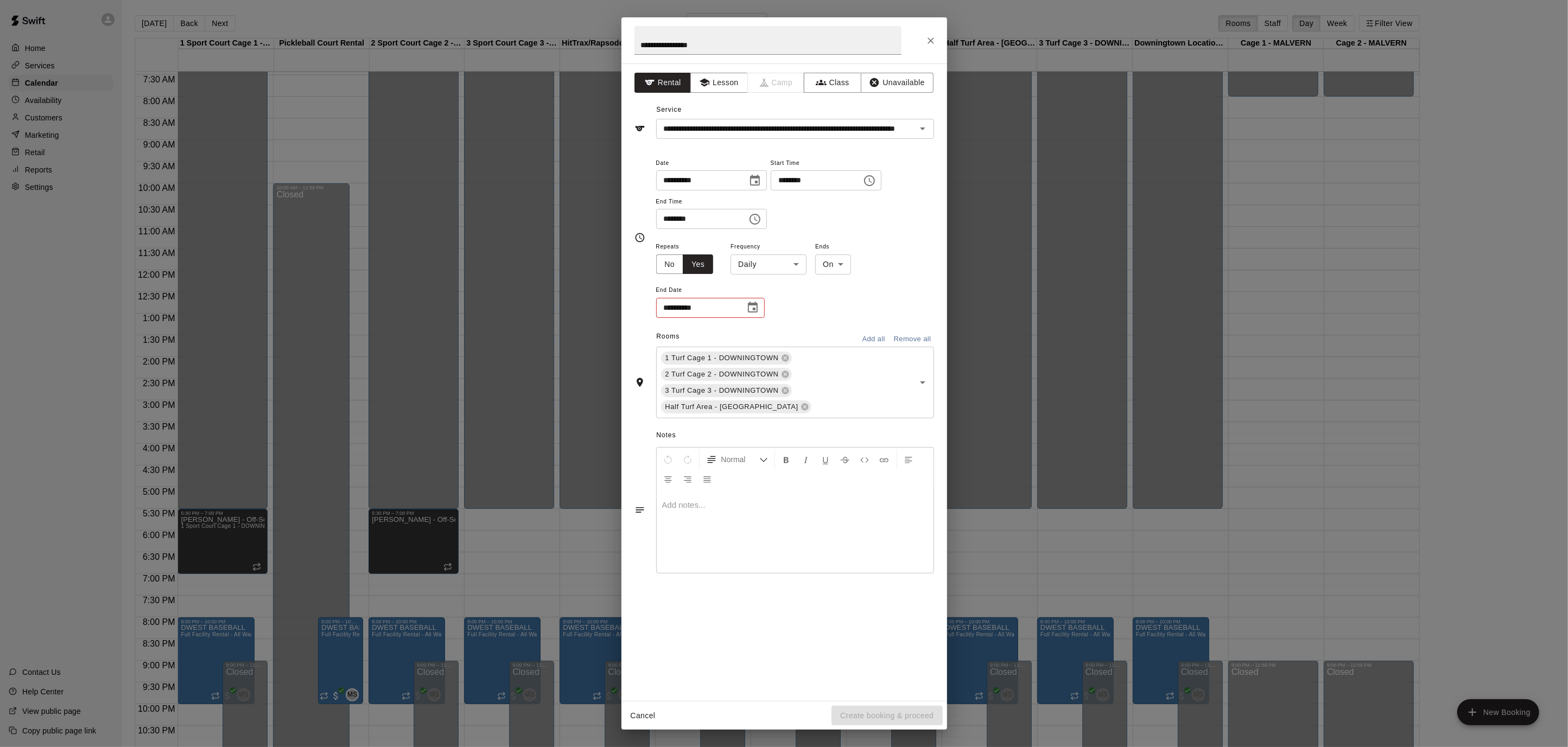
click at [797, 256] on body "Home Services Calendar Availability Customers Marketing Retail Reports Settings…" at bounding box center [784, 382] width 1568 height 764
click at [773, 301] on li "Weekly [DATE]" at bounding box center [768, 305] width 136 height 18
type input "******"
click at [753, 308] on icon "Choose date" at bounding box center [753, 307] width 10 height 11
click at [809, 341] on button "Next month" at bounding box center [813, 334] width 22 height 22
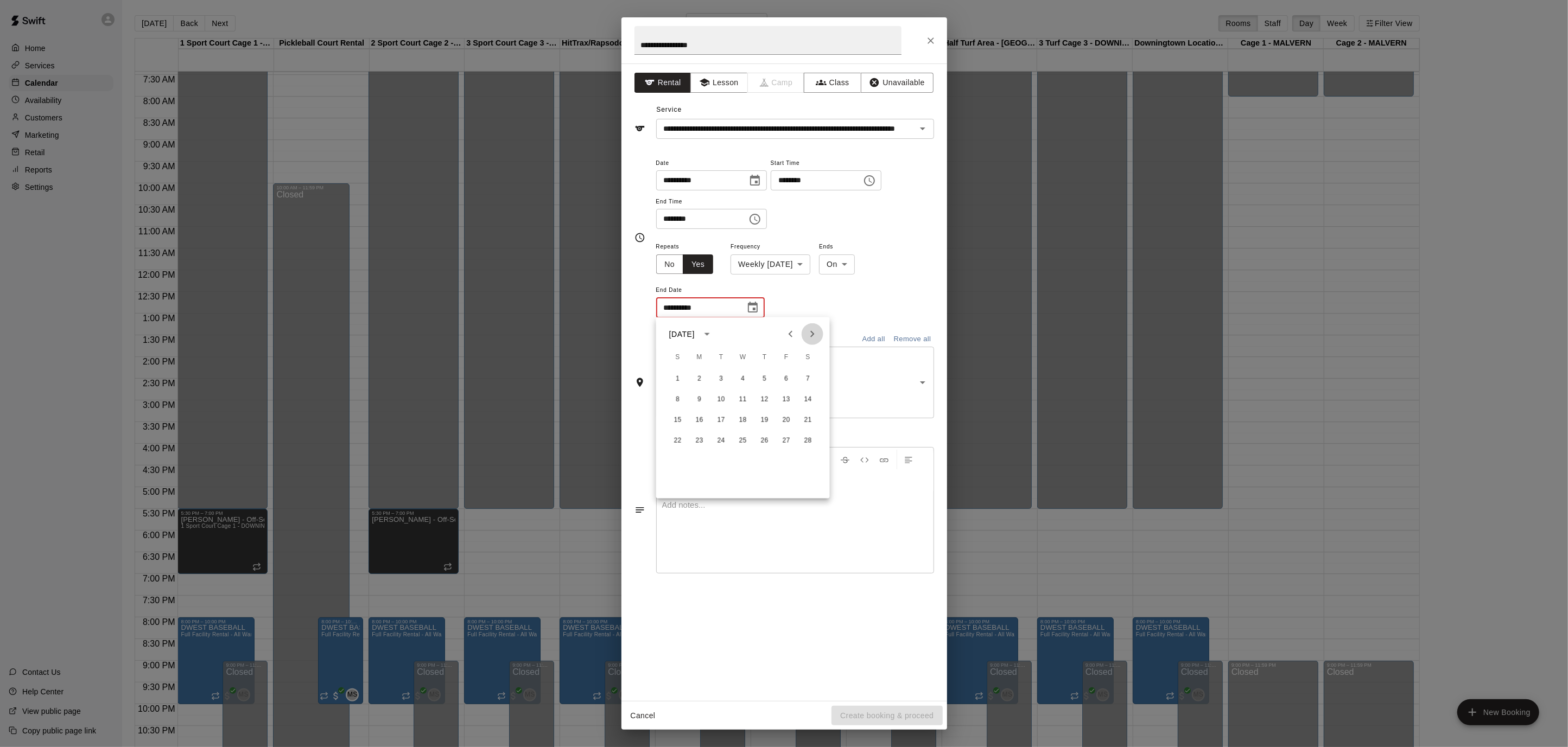
click at [809, 341] on button "Next month" at bounding box center [813, 334] width 22 height 22
click at [717, 421] on button "17" at bounding box center [721, 420] width 19 height 19
type input "**********"
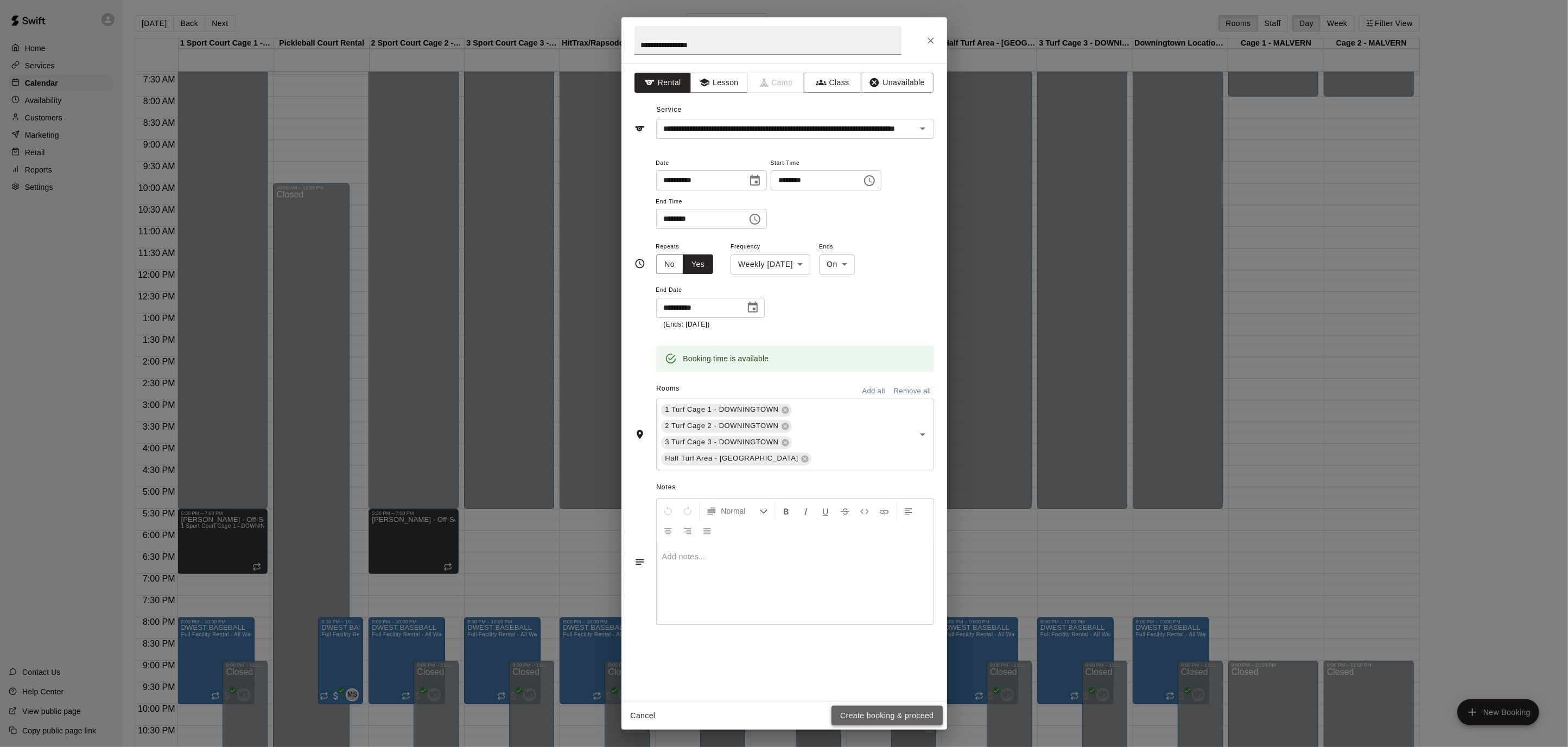
click at [915, 715] on button "Create booking & proceed" at bounding box center [887, 715] width 111 height 20
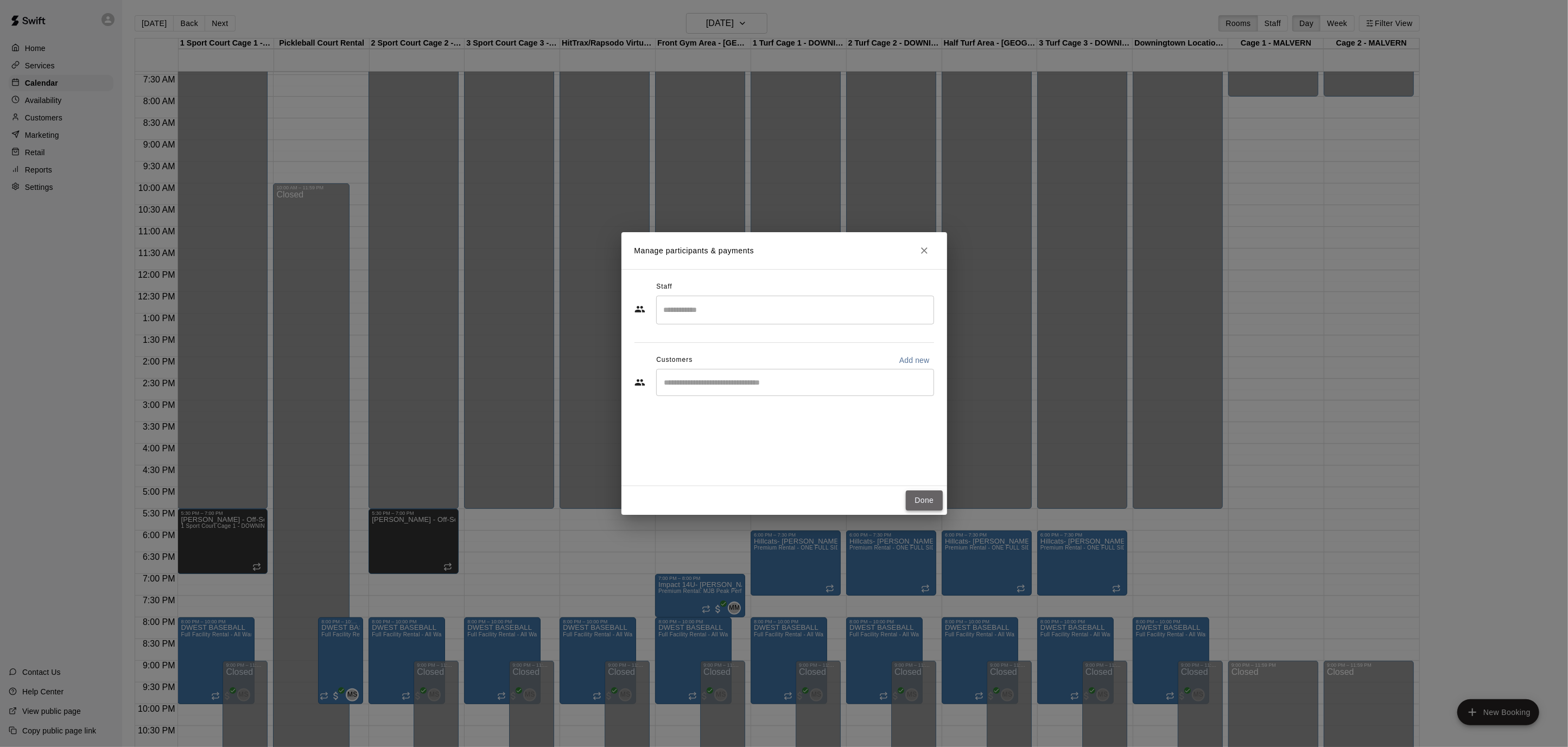
click at [928, 498] on button "Done" at bounding box center [924, 500] width 37 height 20
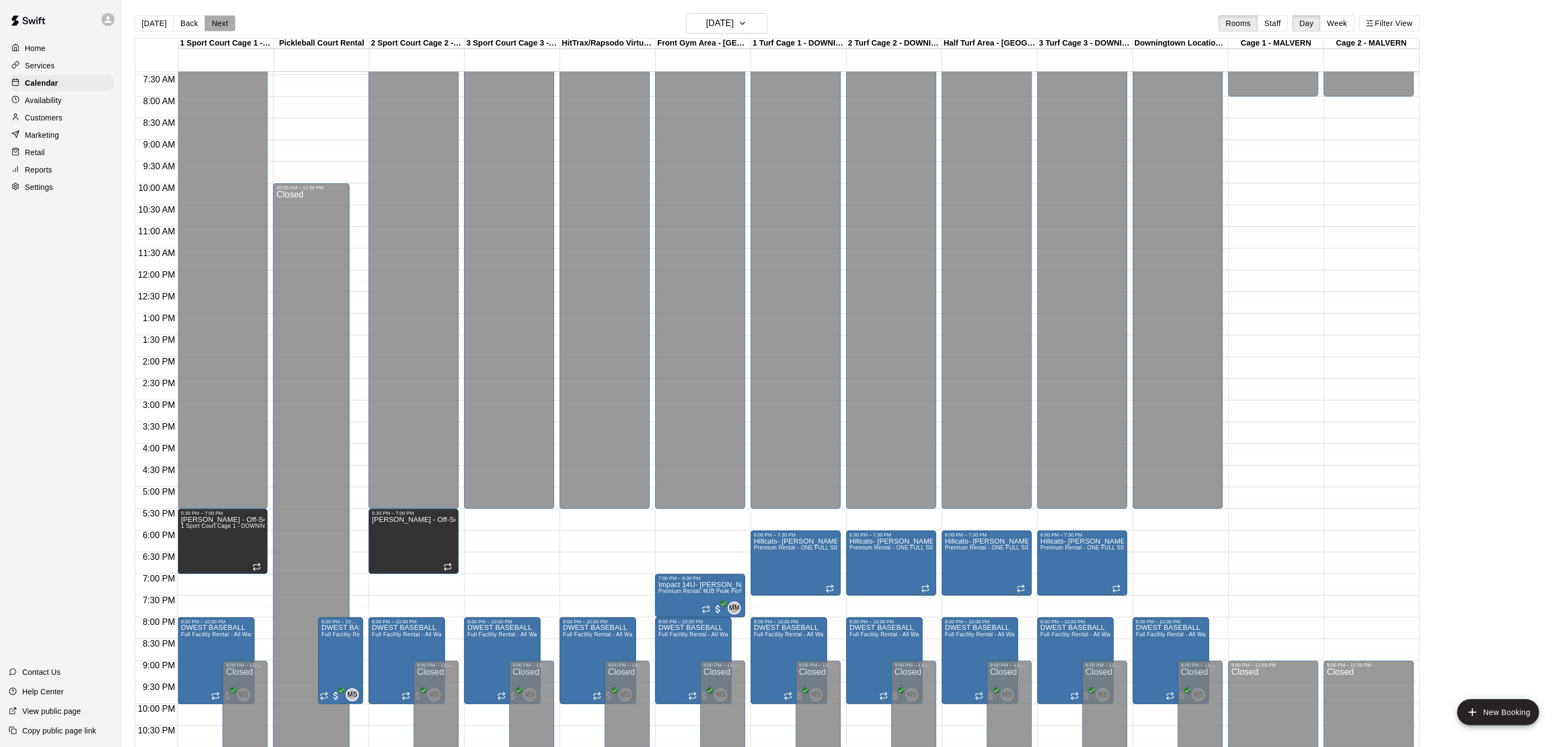
click at [214, 20] on button "Next" at bounding box center [220, 23] width 30 height 16
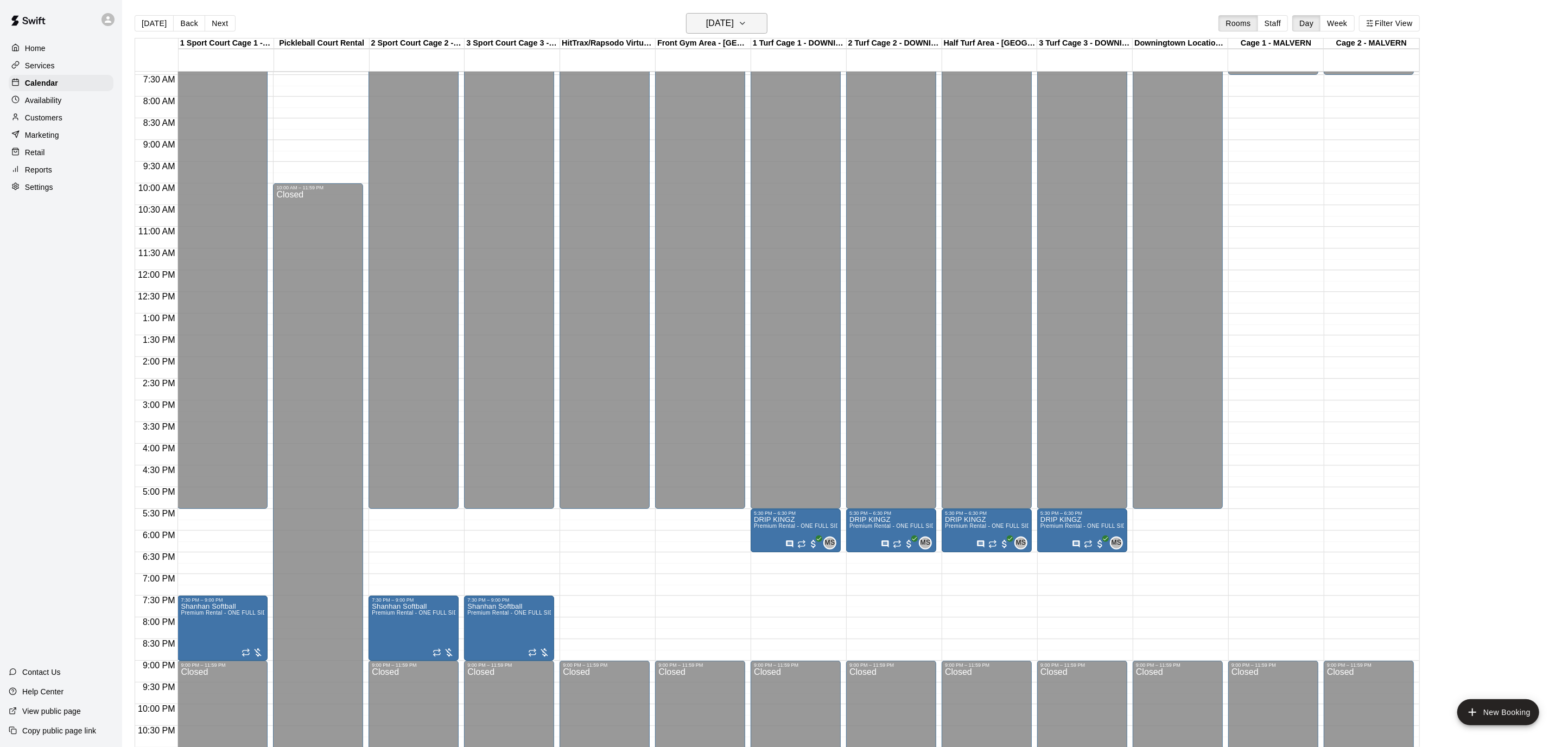
click at [747, 20] on icon "button" at bounding box center [743, 23] width 9 height 13
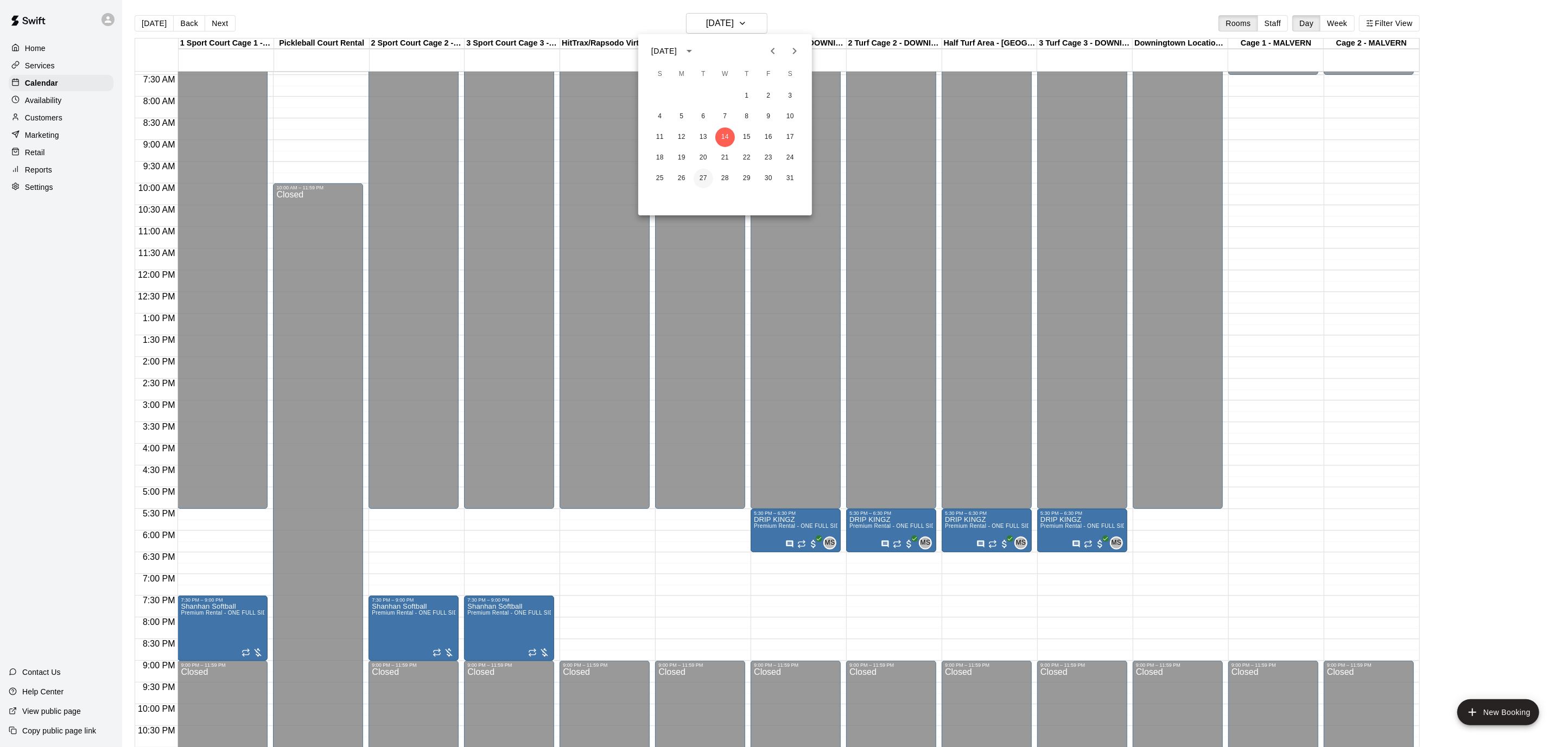
click at [704, 173] on button "27" at bounding box center [704, 178] width 19 height 19
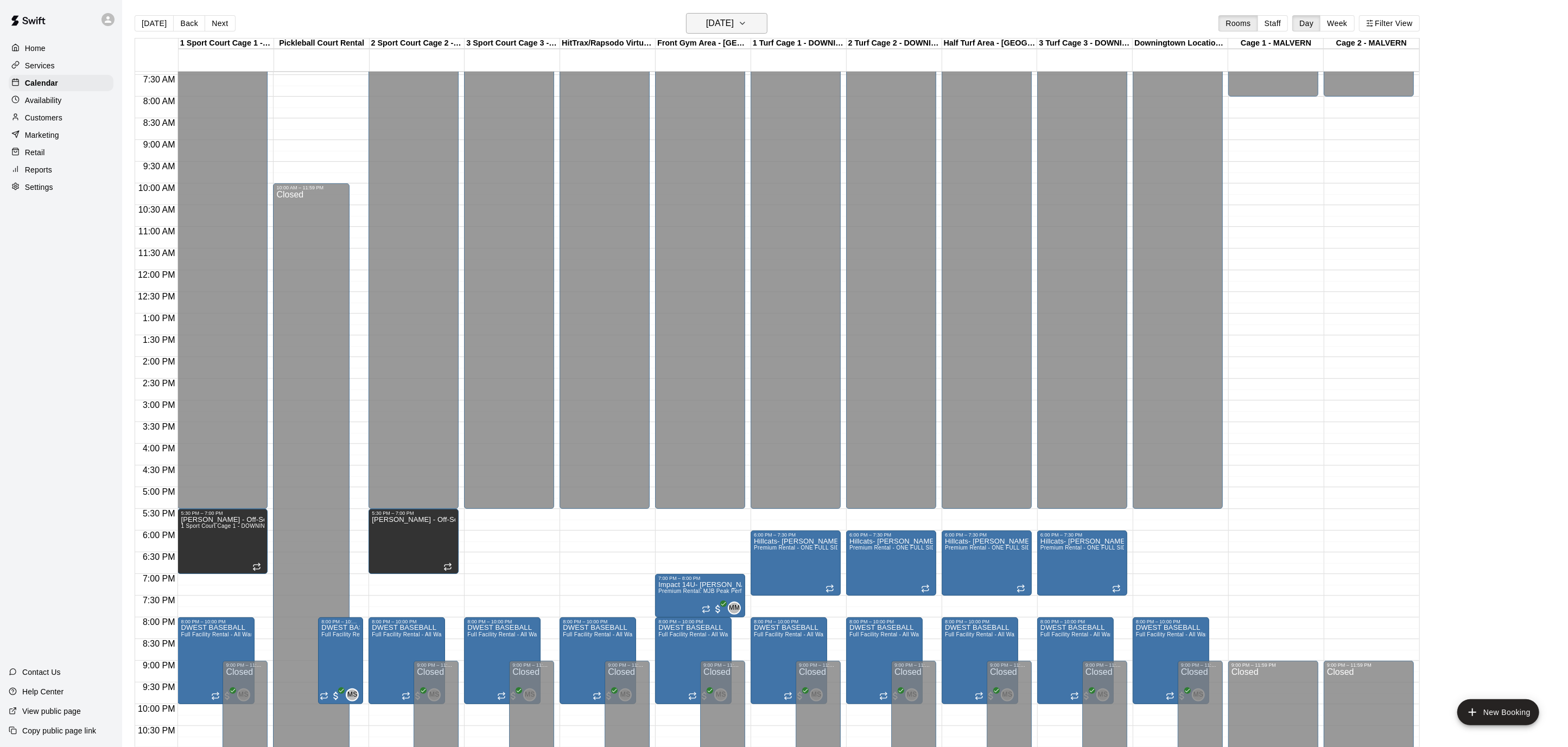
click at [766, 32] on button "[DATE]" at bounding box center [727, 23] width 82 height 21
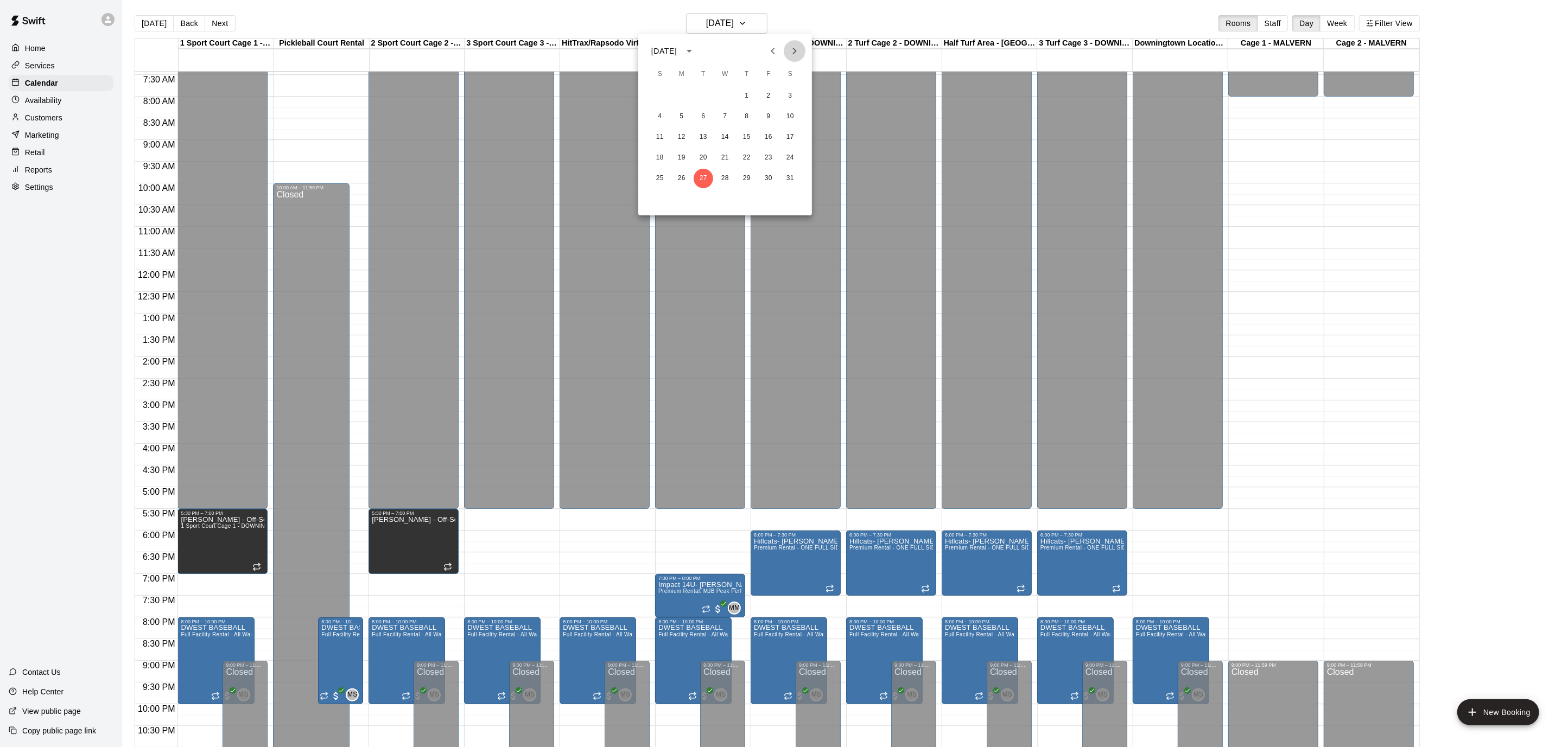
click at [791, 58] on button "Next month" at bounding box center [795, 51] width 22 height 22
click at [703, 97] on button "3" at bounding box center [704, 96] width 19 height 19
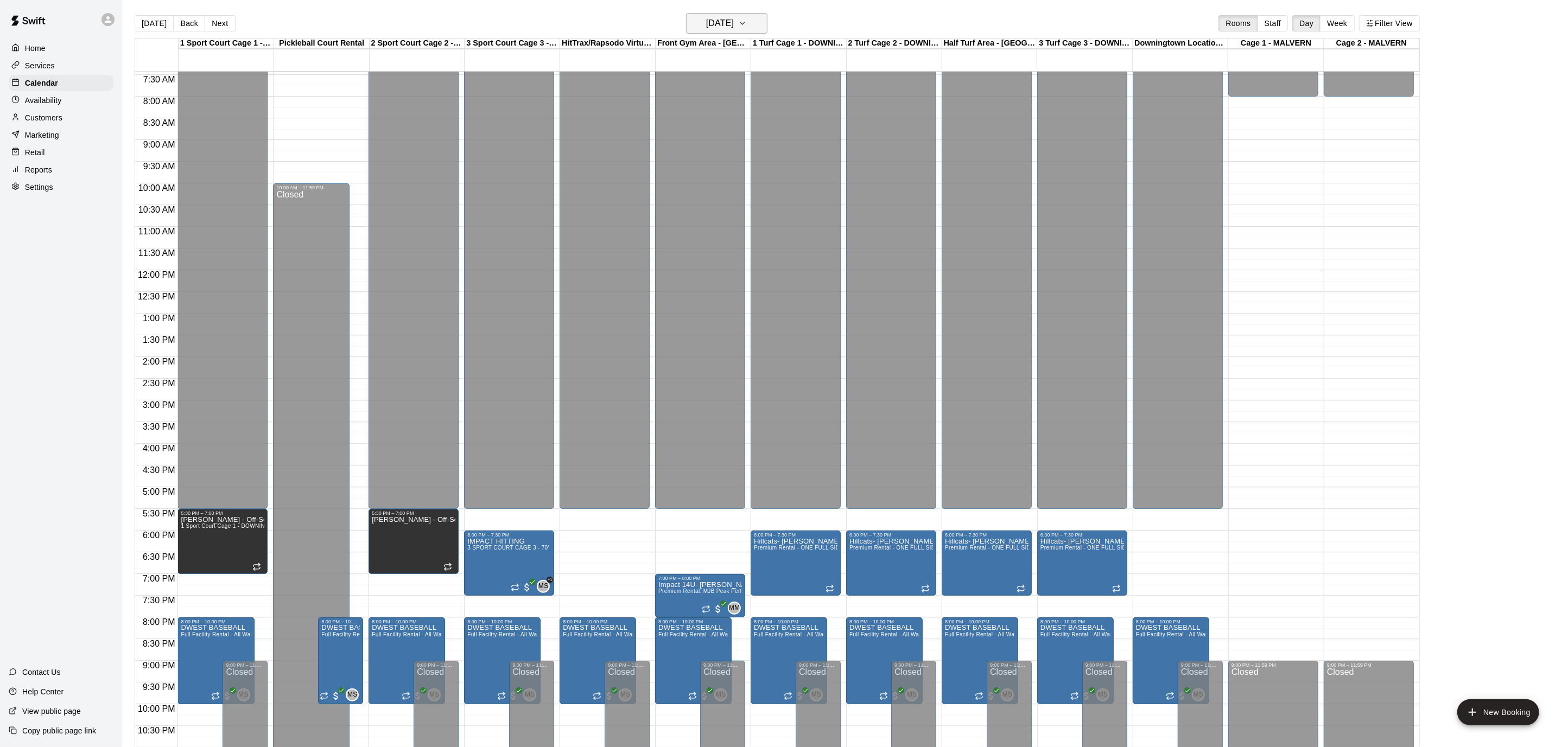
click at [747, 19] on icon "button" at bounding box center [743, 23] width 9 height 13
